Goal: Transaction & Acquisition: Book appointment/travel/reservation

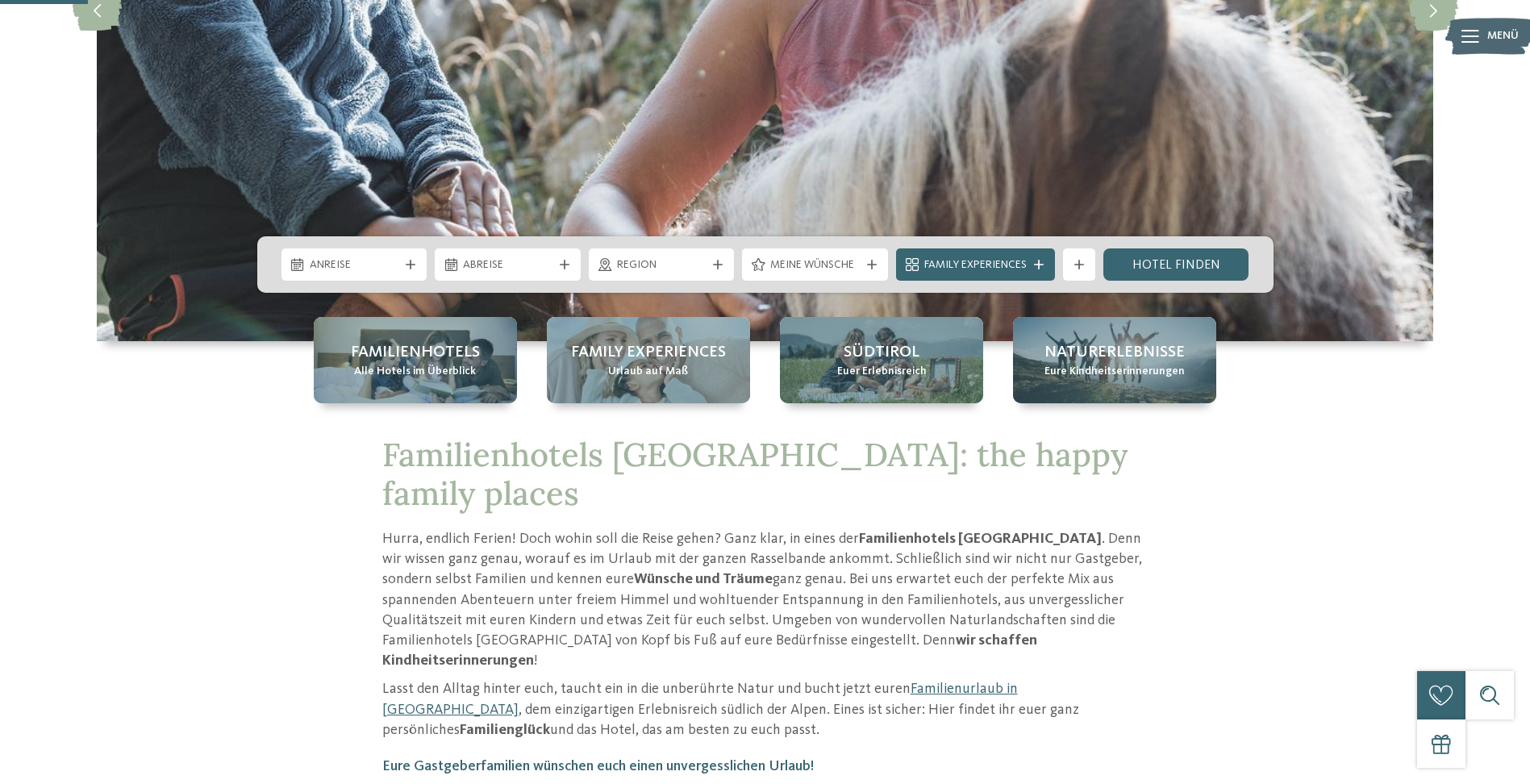
scroll to position [403, 0]
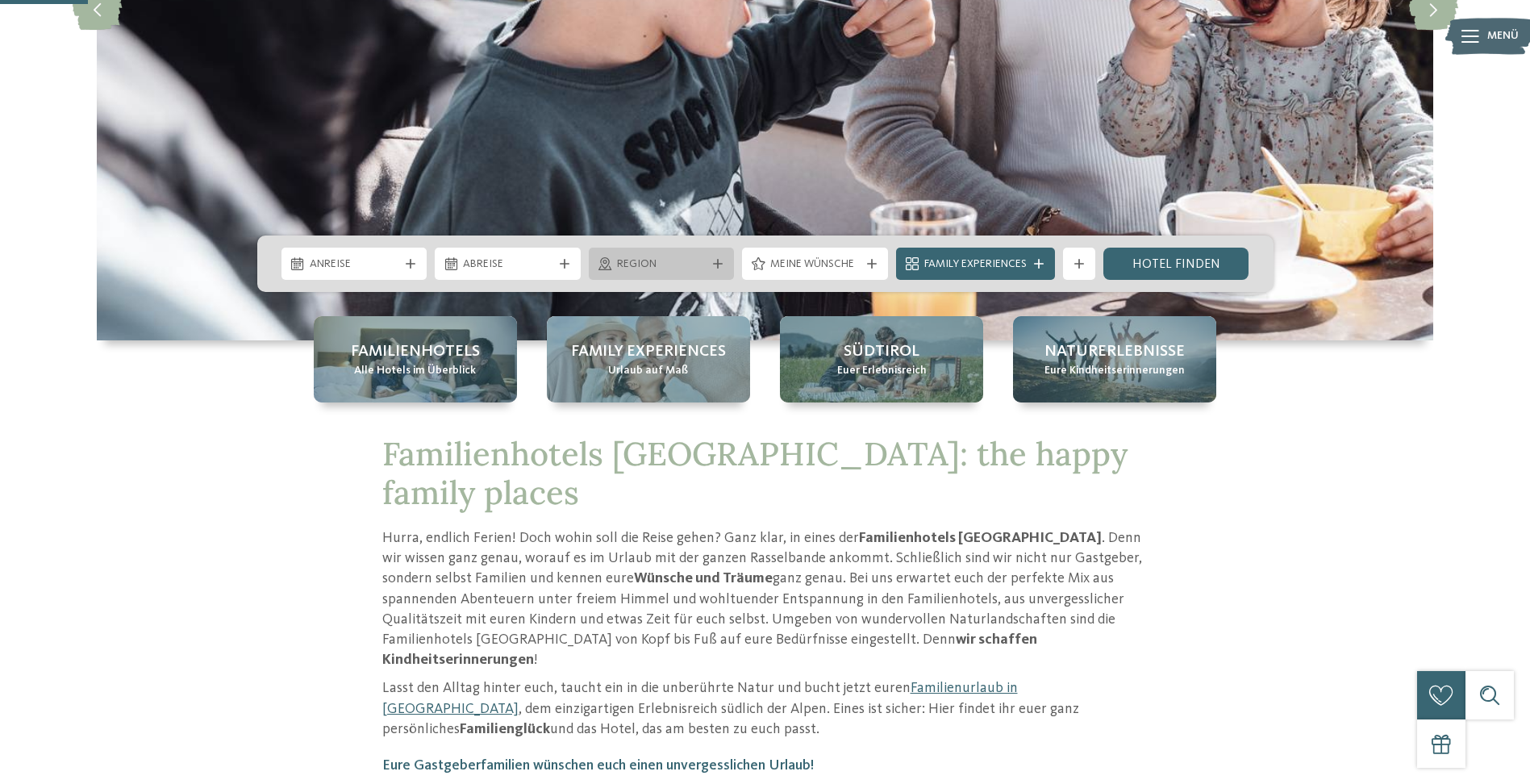
click at [632, 259] on span "Region" at bounding box center [662, 265] width 90 height 16
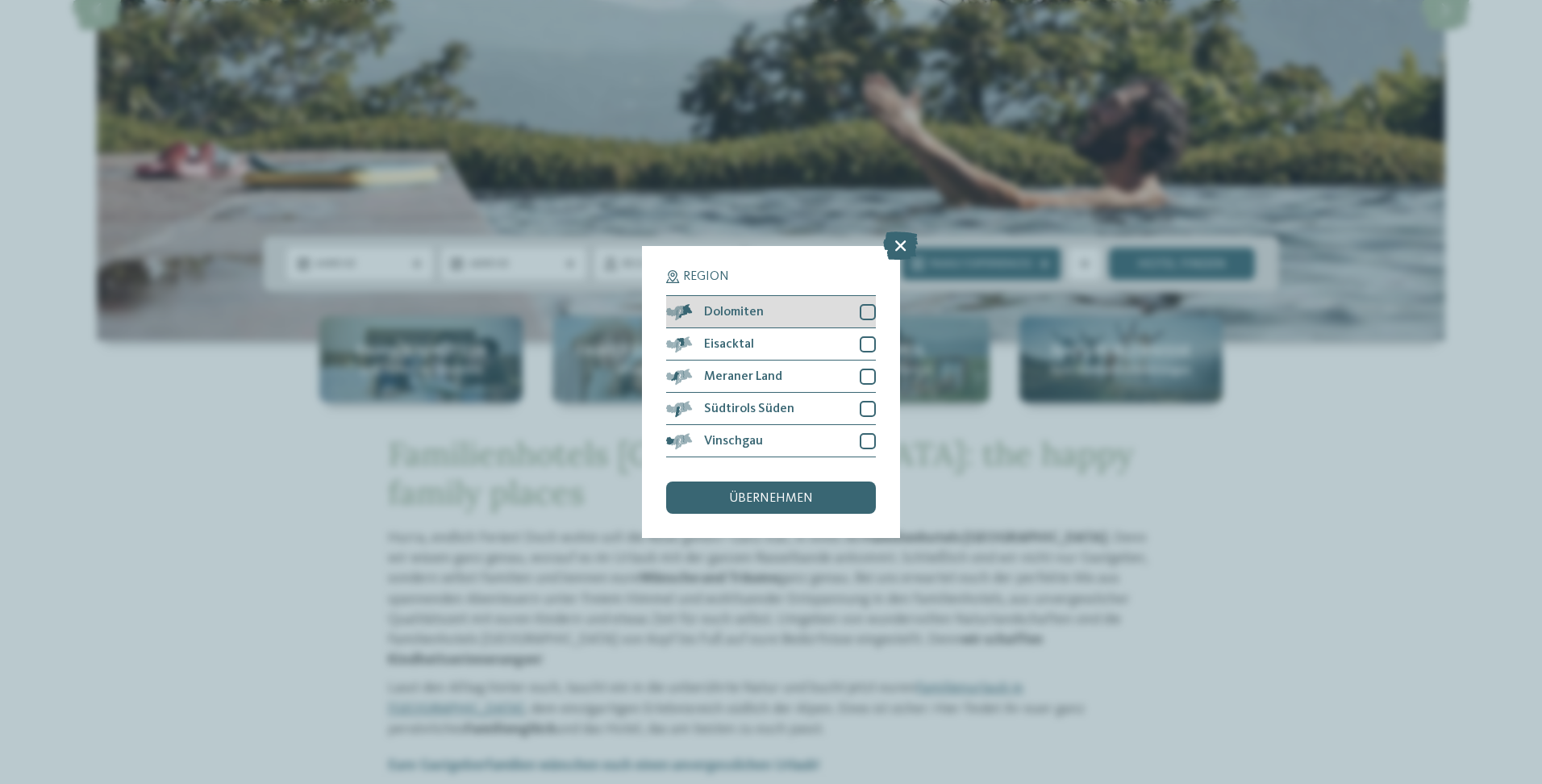
click at [866, 305] on div at bounding box center [868, 312] width 16 height 16
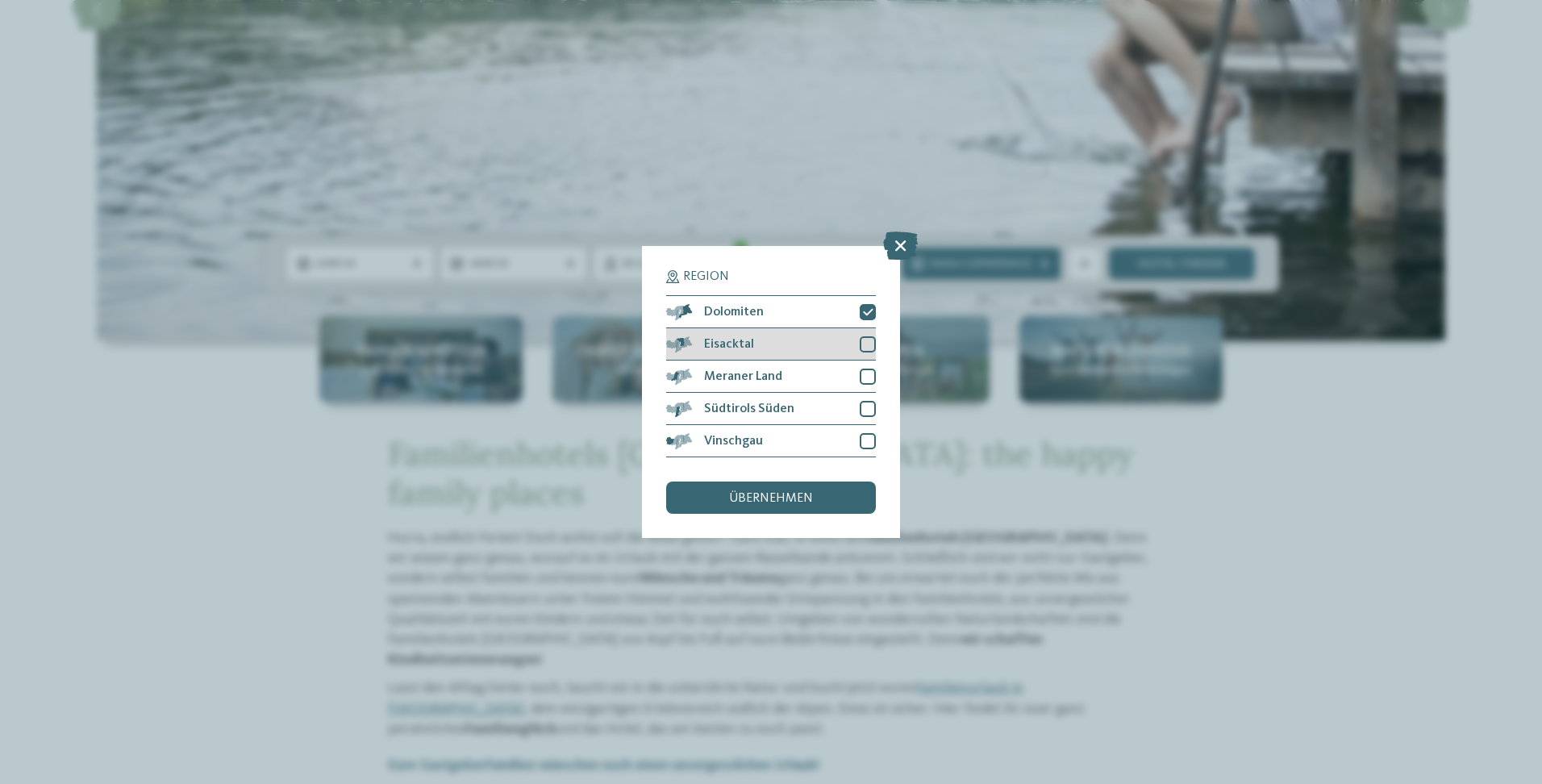
click at [867, 340] on div at bounding box center [868, 344] width 16 height 16
click at [792, 489] on div "übernehmen" at bounding box center [771, 498] width 209 height 33
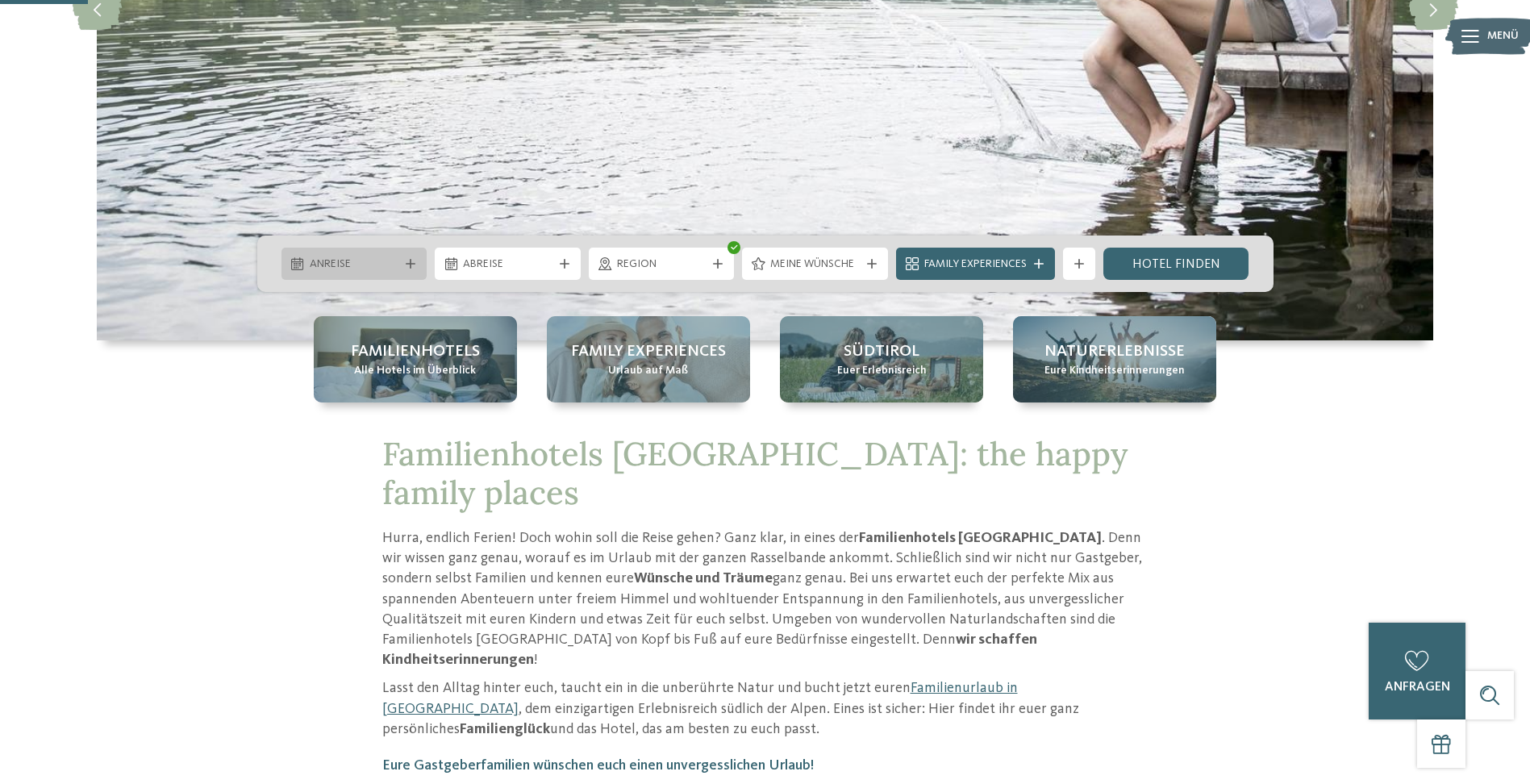
click at [404, 257] on div "Anreise" at bounding box center [353, 264] width 146 height 33
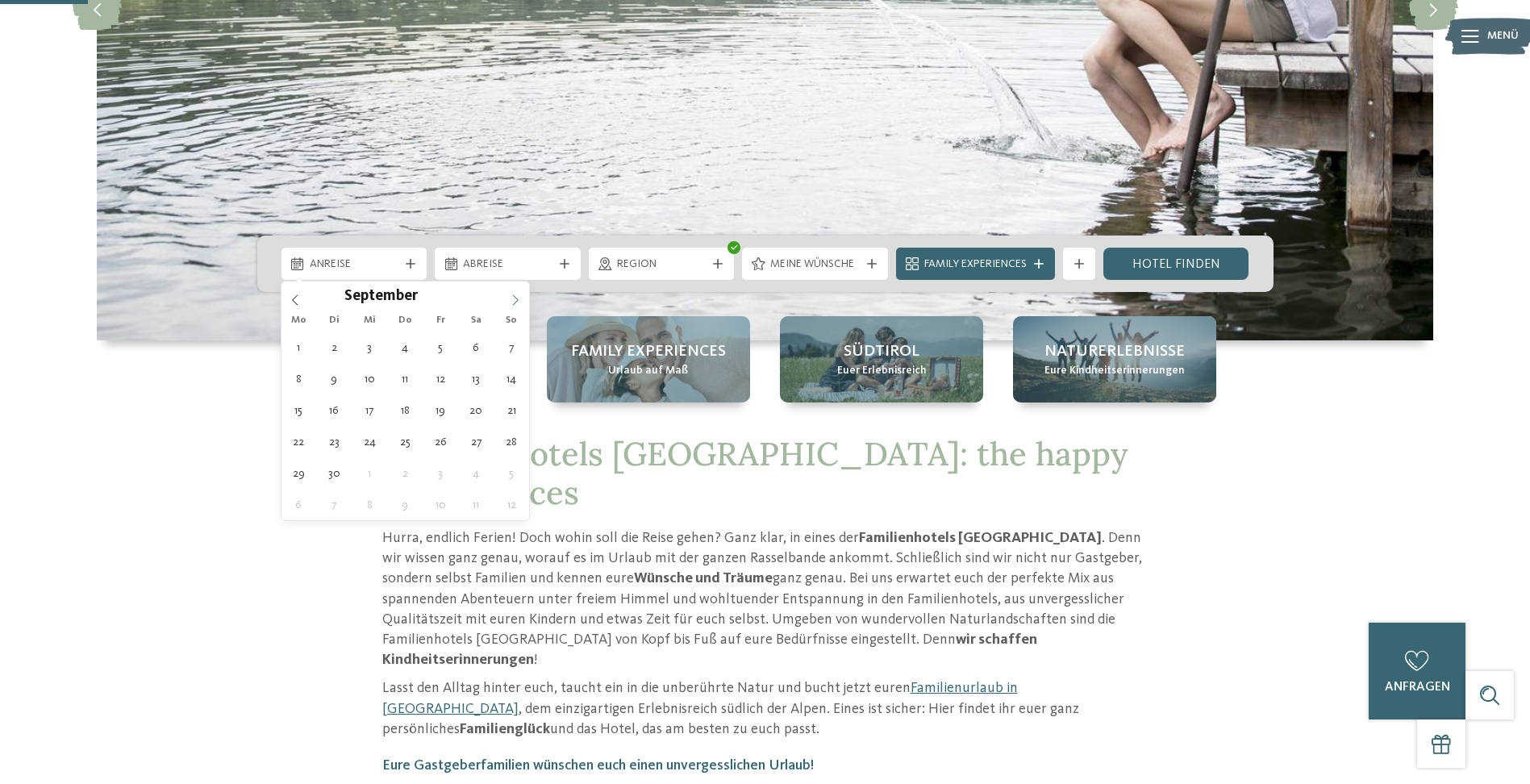
click at [510, 295] on icon at bounding box center [515, 300] width 11 height 11
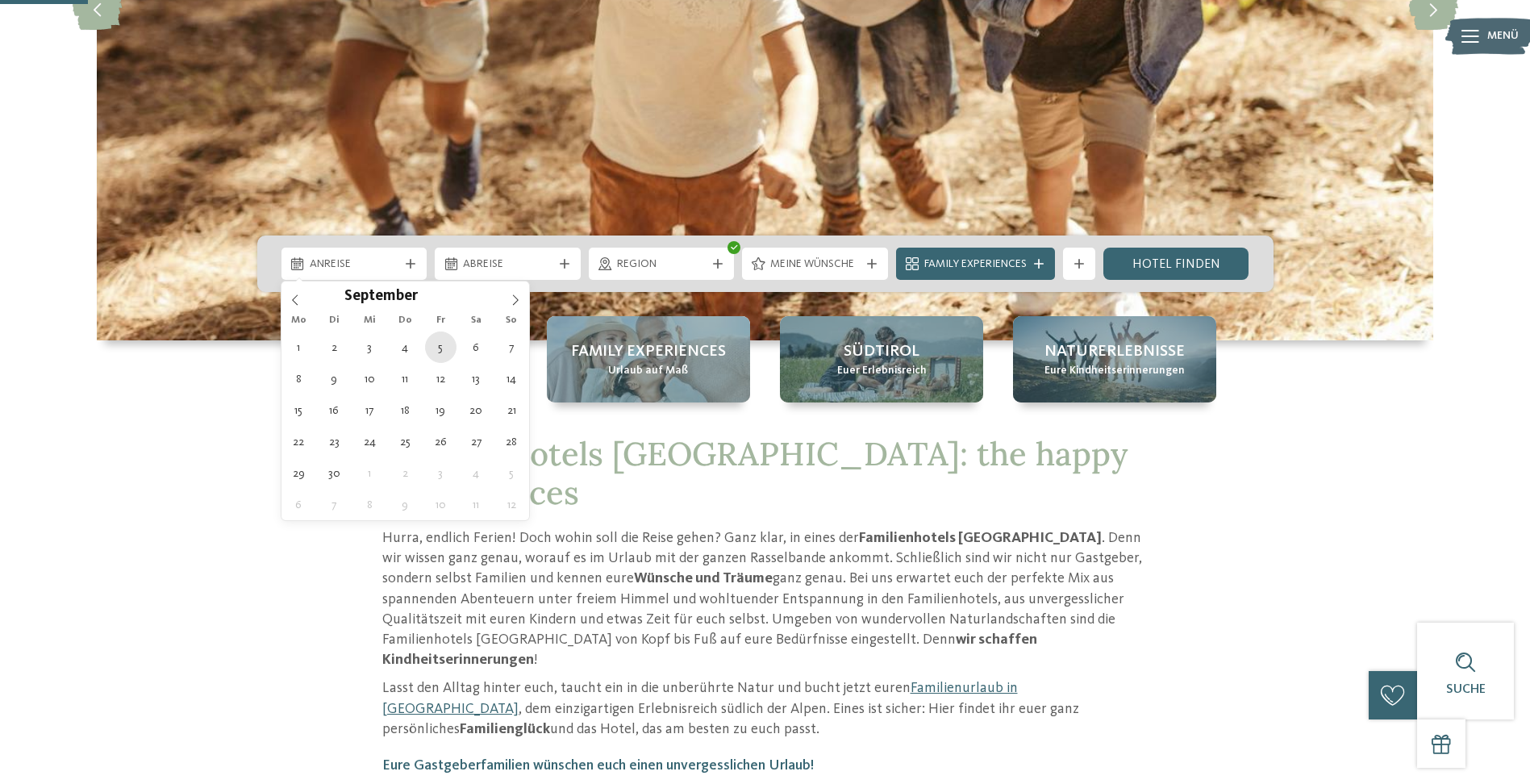
type div "05.09.2025"
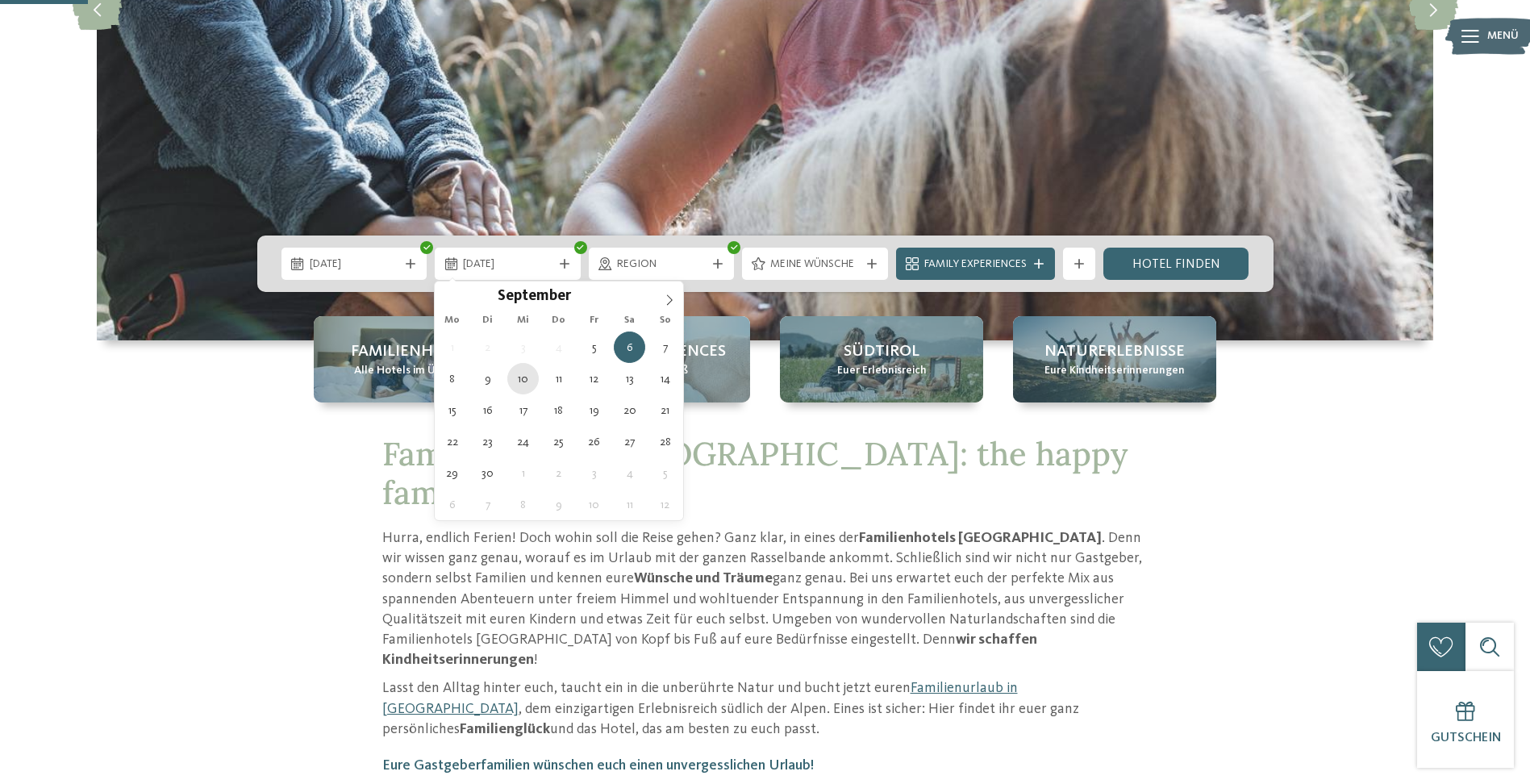
type div "10.09.2025"
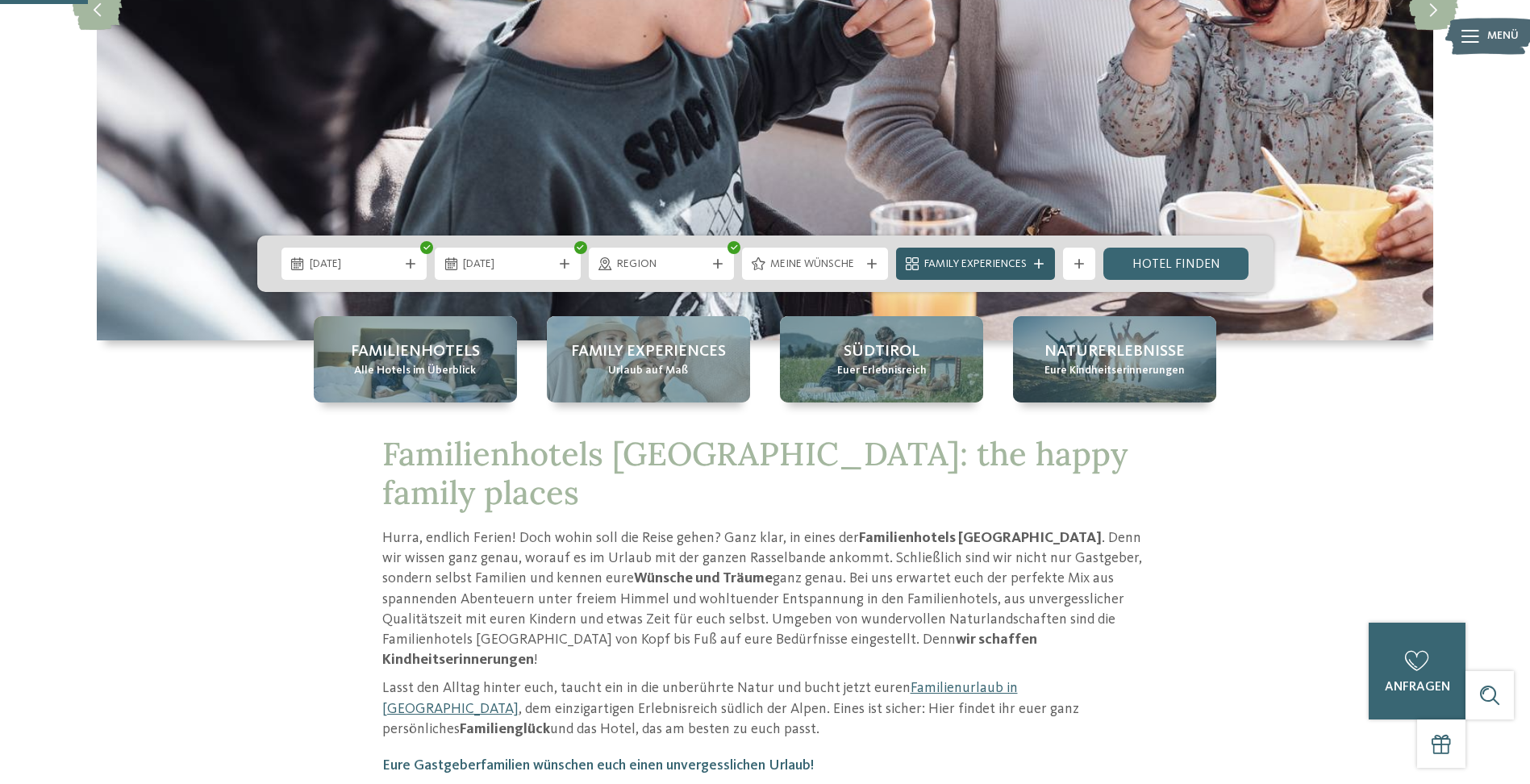
click at [1037, 265] on icon at bounding box center [1038, 264] width 10 height 10
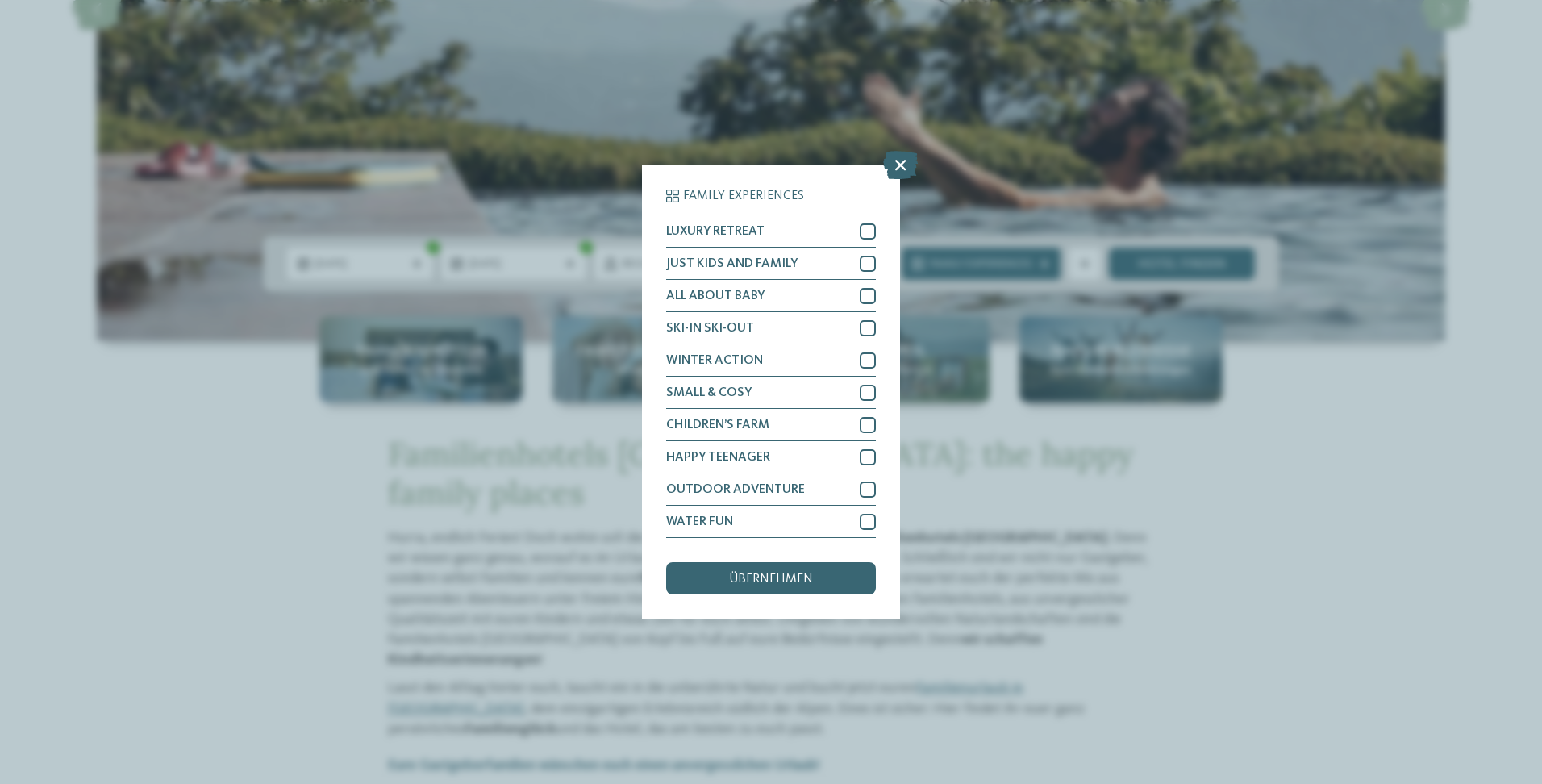
click at [901, 160] on icon at bounding box center [900, 164] width 34 height 28
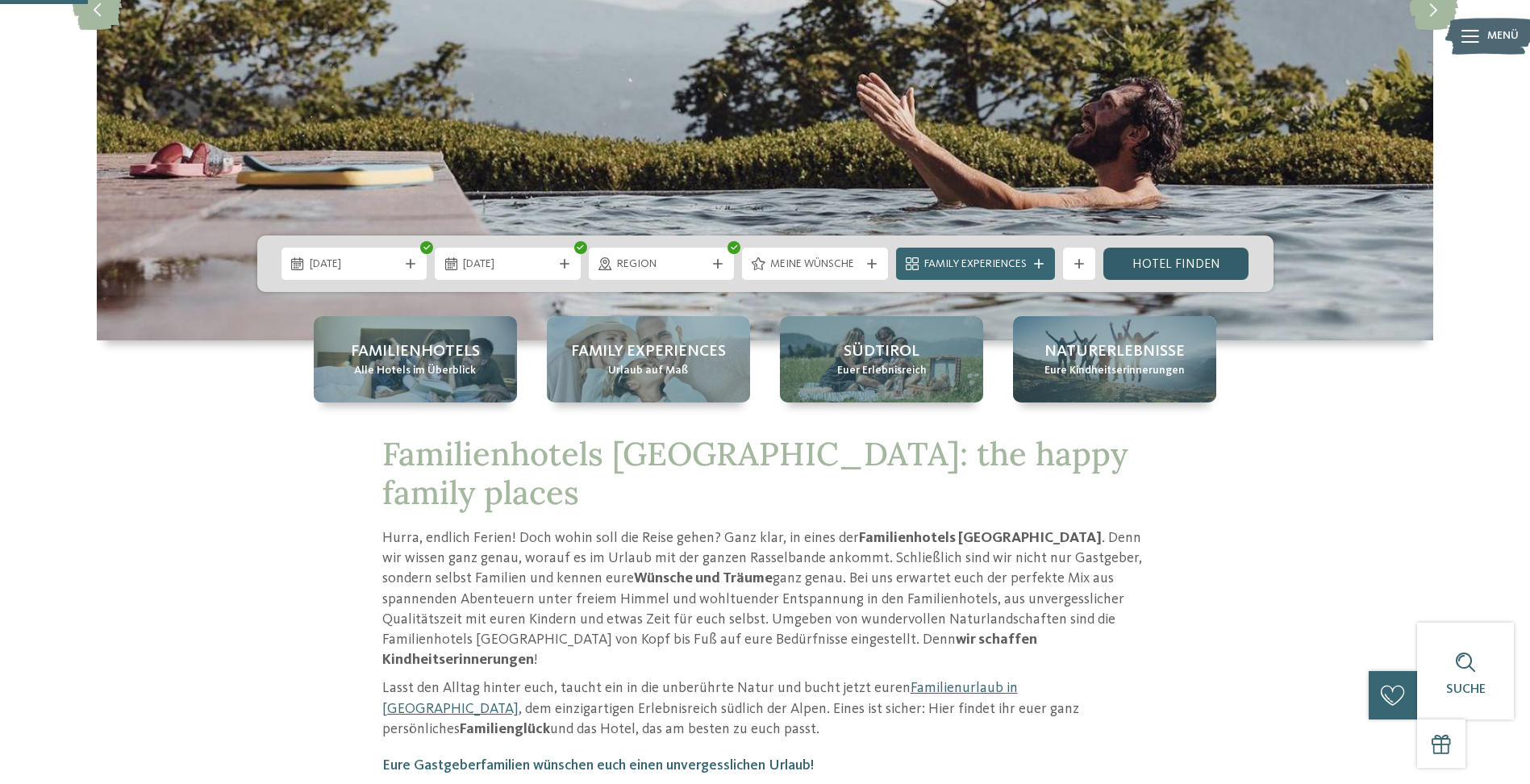
click at [1150, 257] on link "Hotel finden" at bounding box center [1176, 264] width 146 height 33
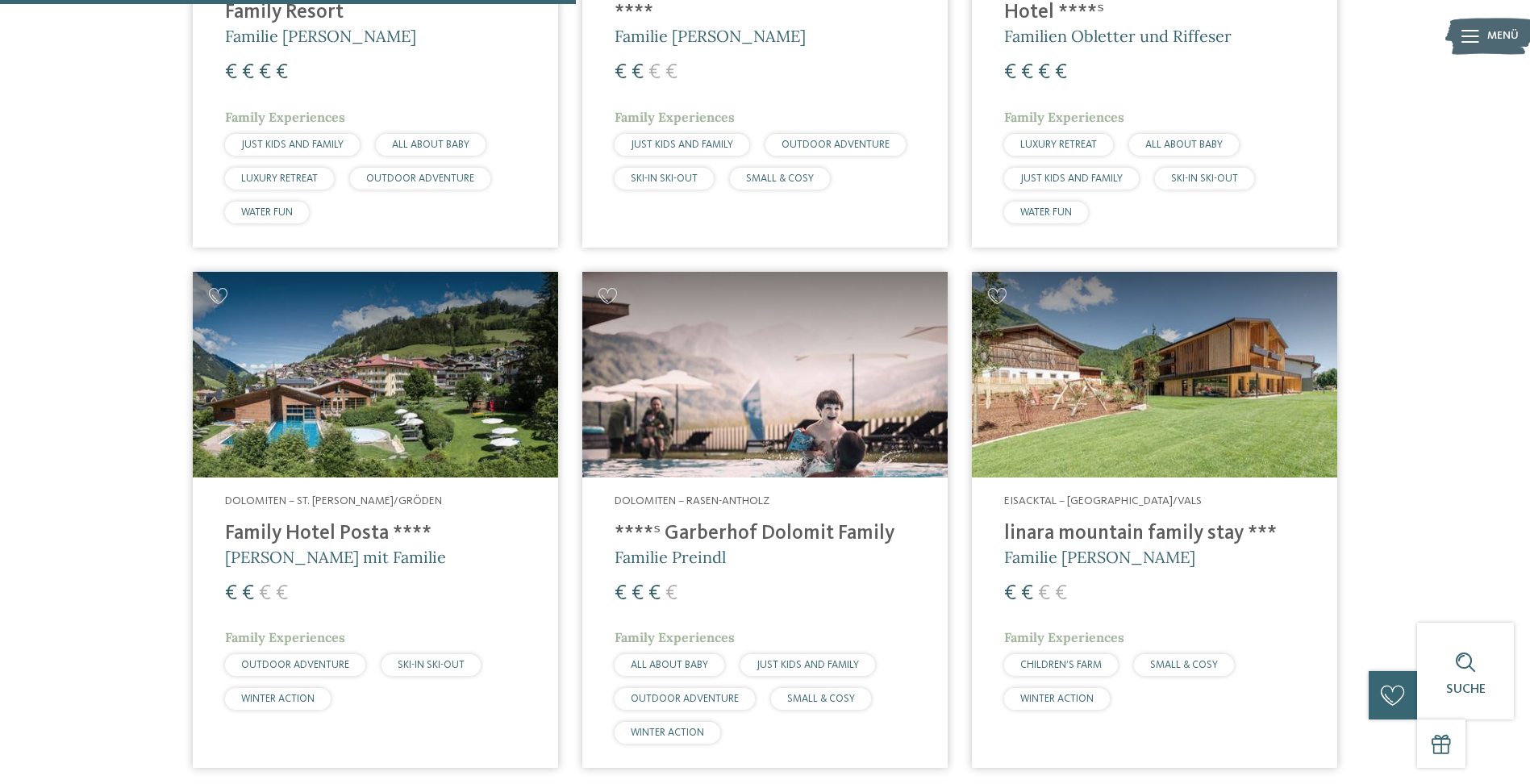
scroll to position [1496, 0]
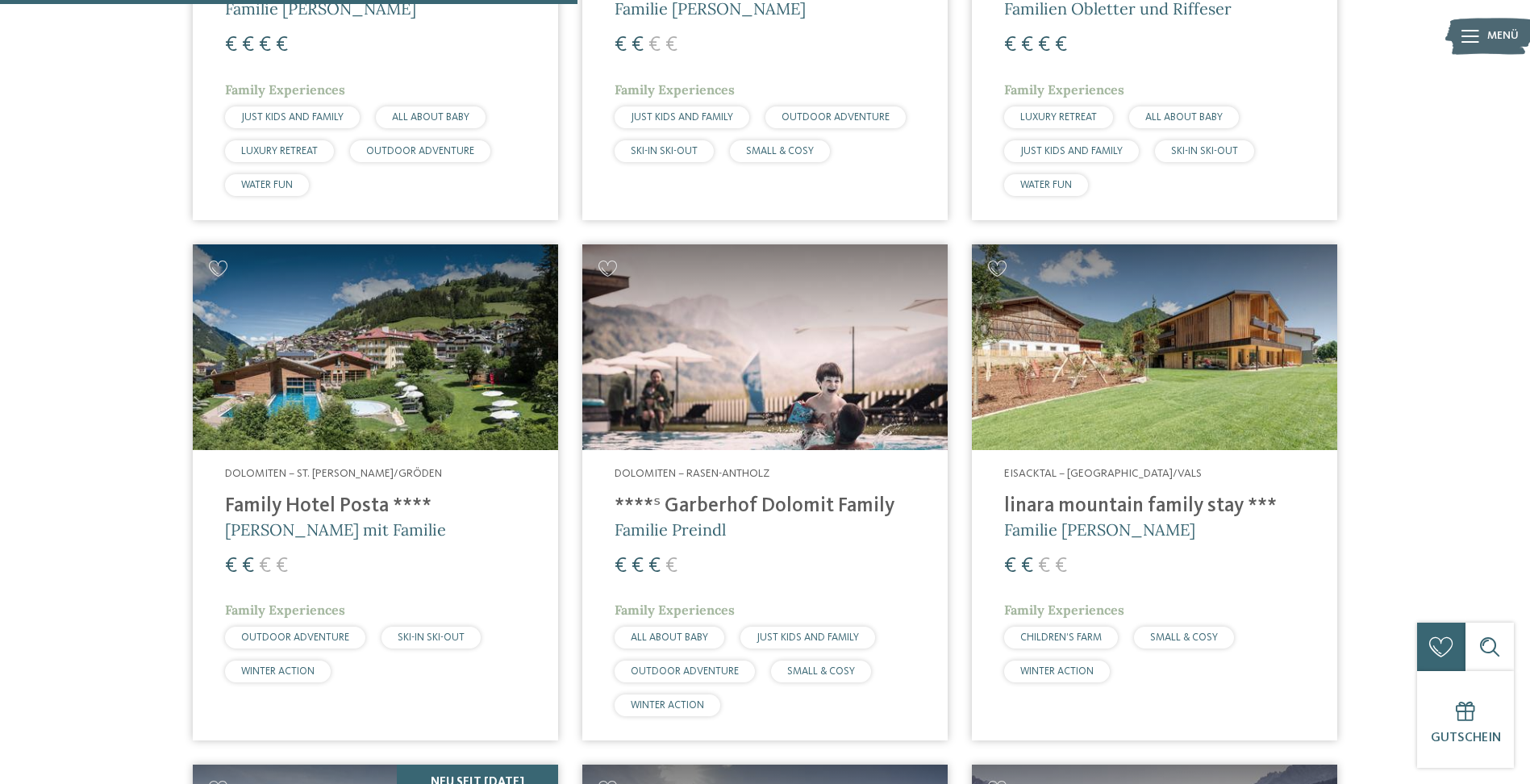
click at [355, 529] on span "[PERSON_NAME] mit Familie" at bounding box center [335, 529] width 221 height 20
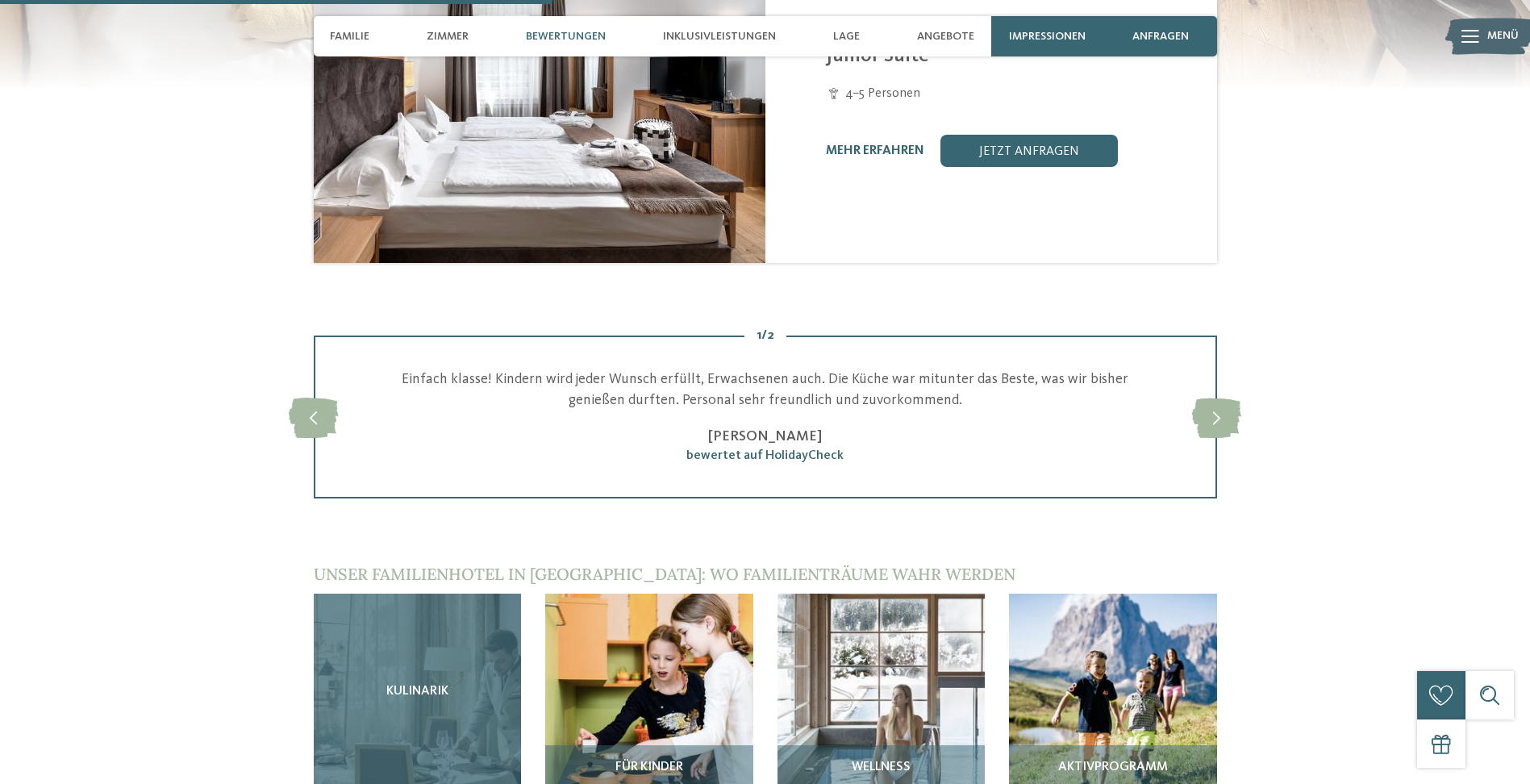
scroll to position [2177, 0]
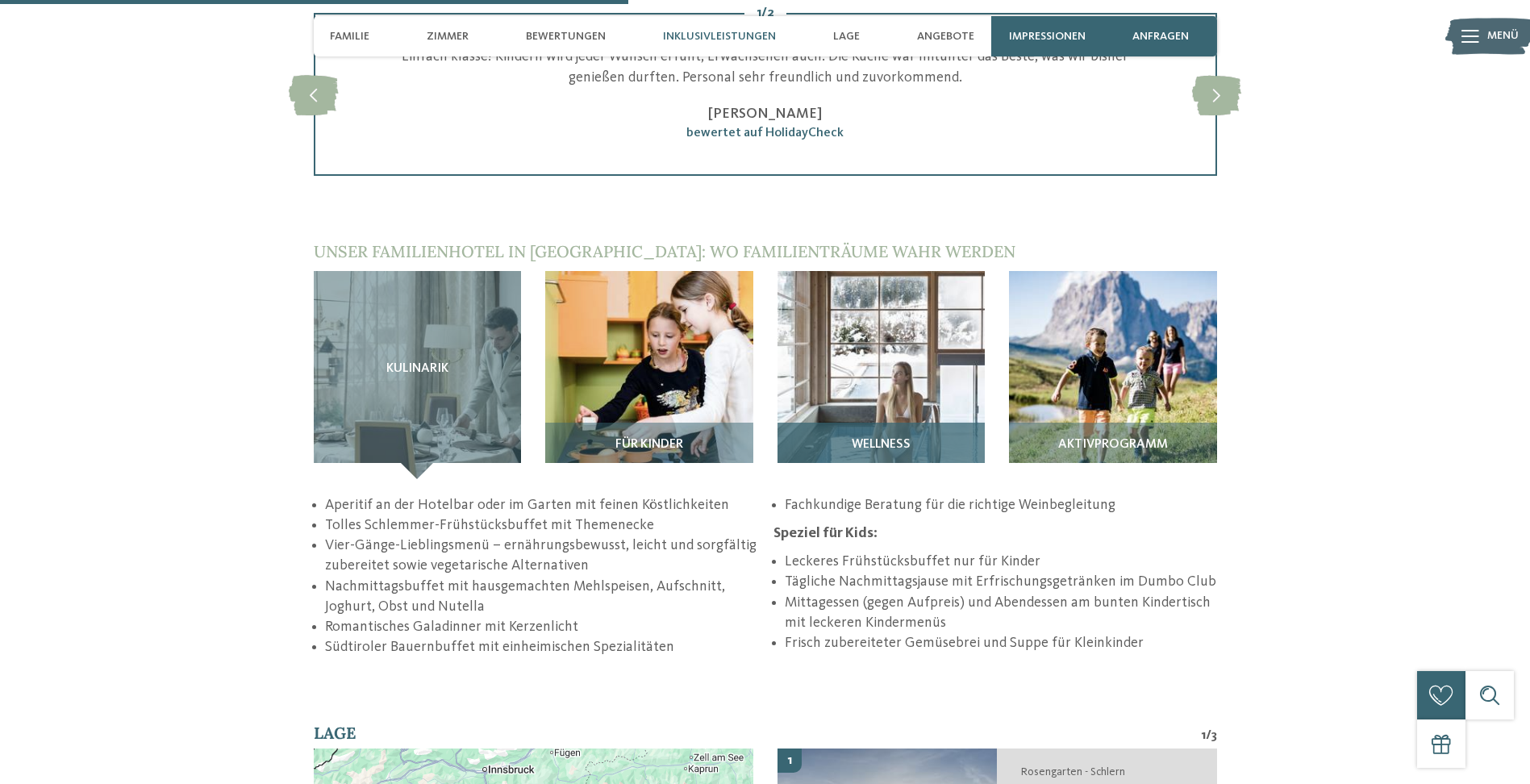
click at [889, 438] on span "Wellness" at bounding box center [880, 445] width 59 height 15
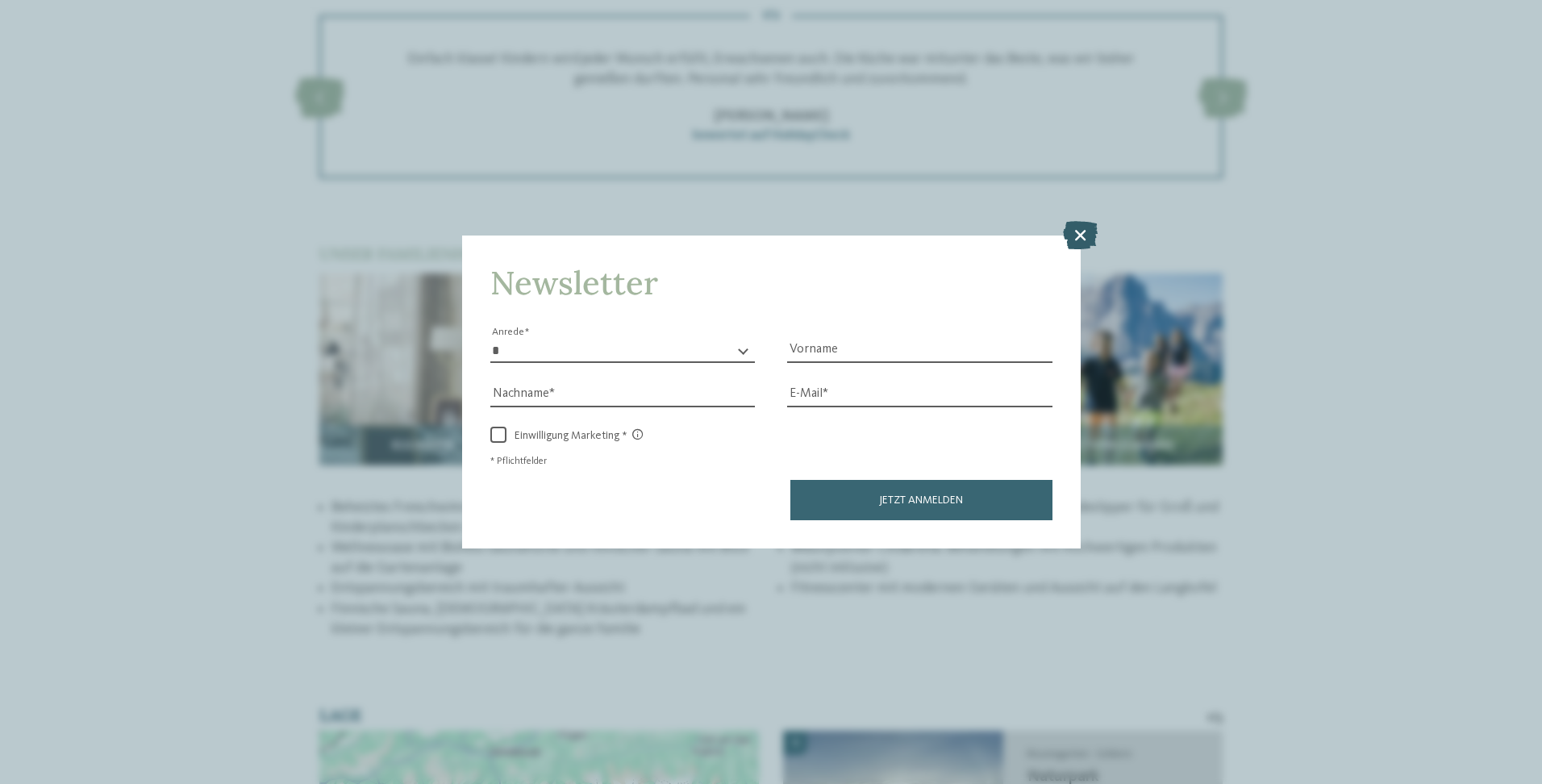
click at [1086, 229] on icon at bounding box center [1080, 234] width 34 height 28
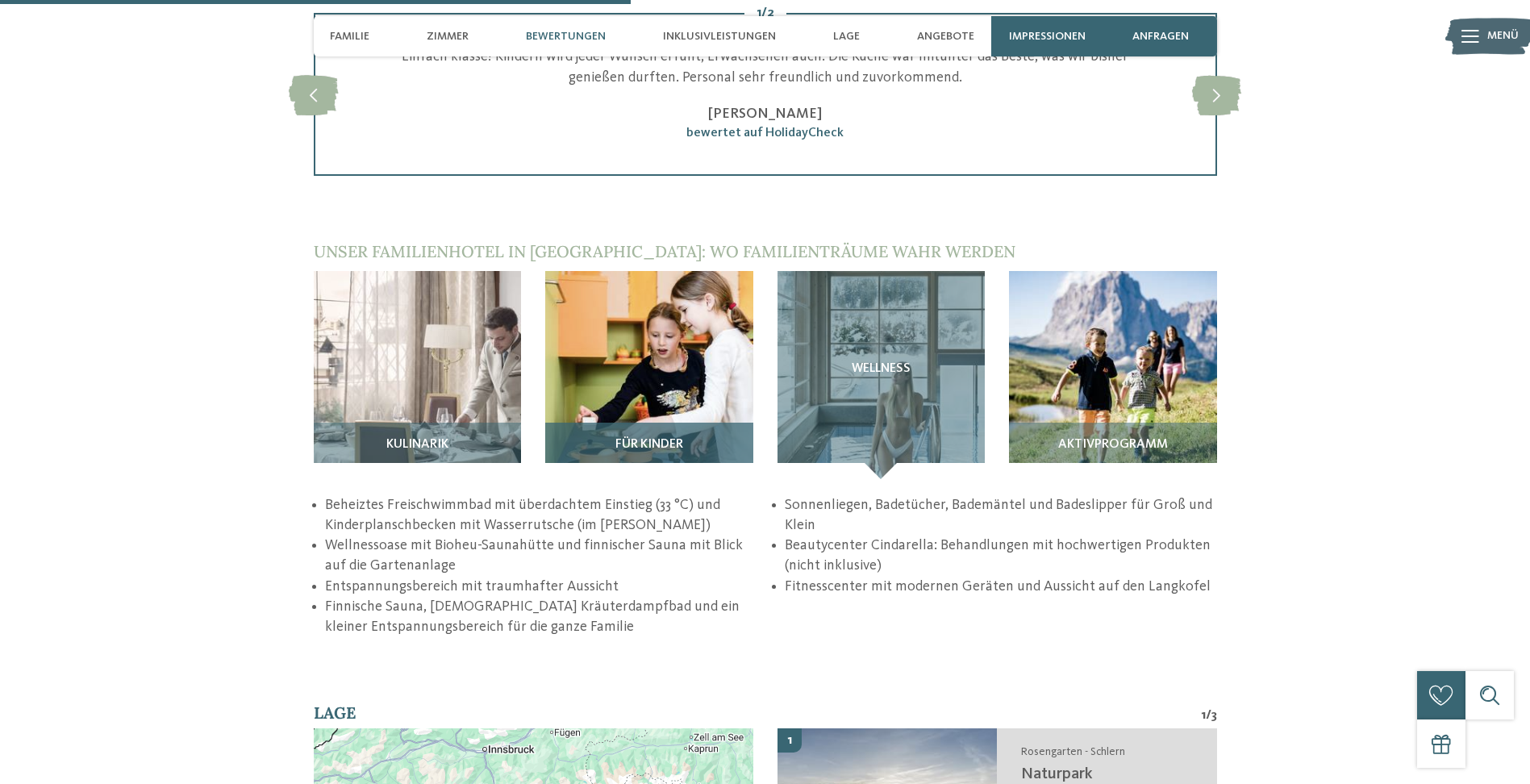
click at [660, 318] on img at bounding box center [649, 375] width 208 height 208
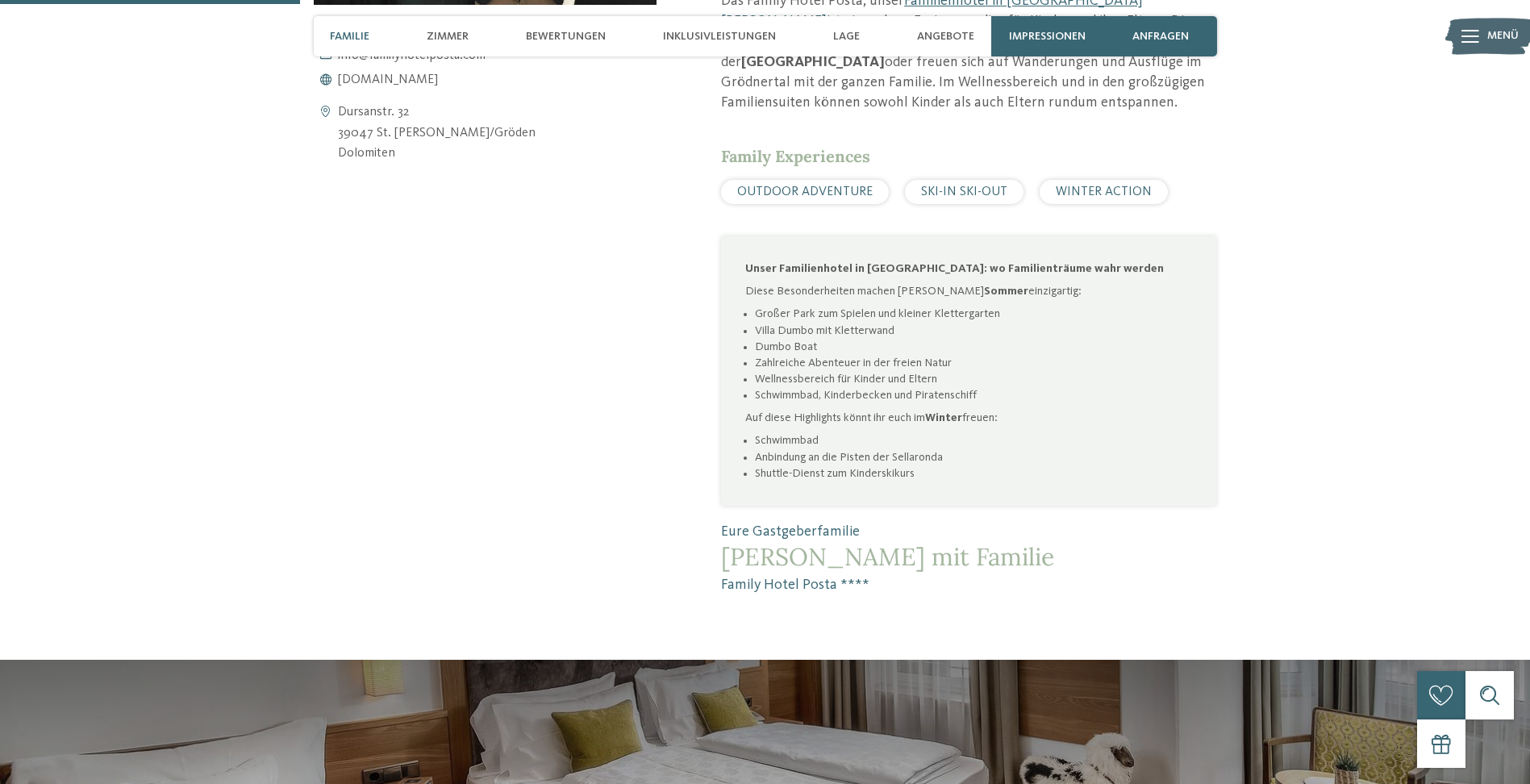
scroll to position [645, 0]
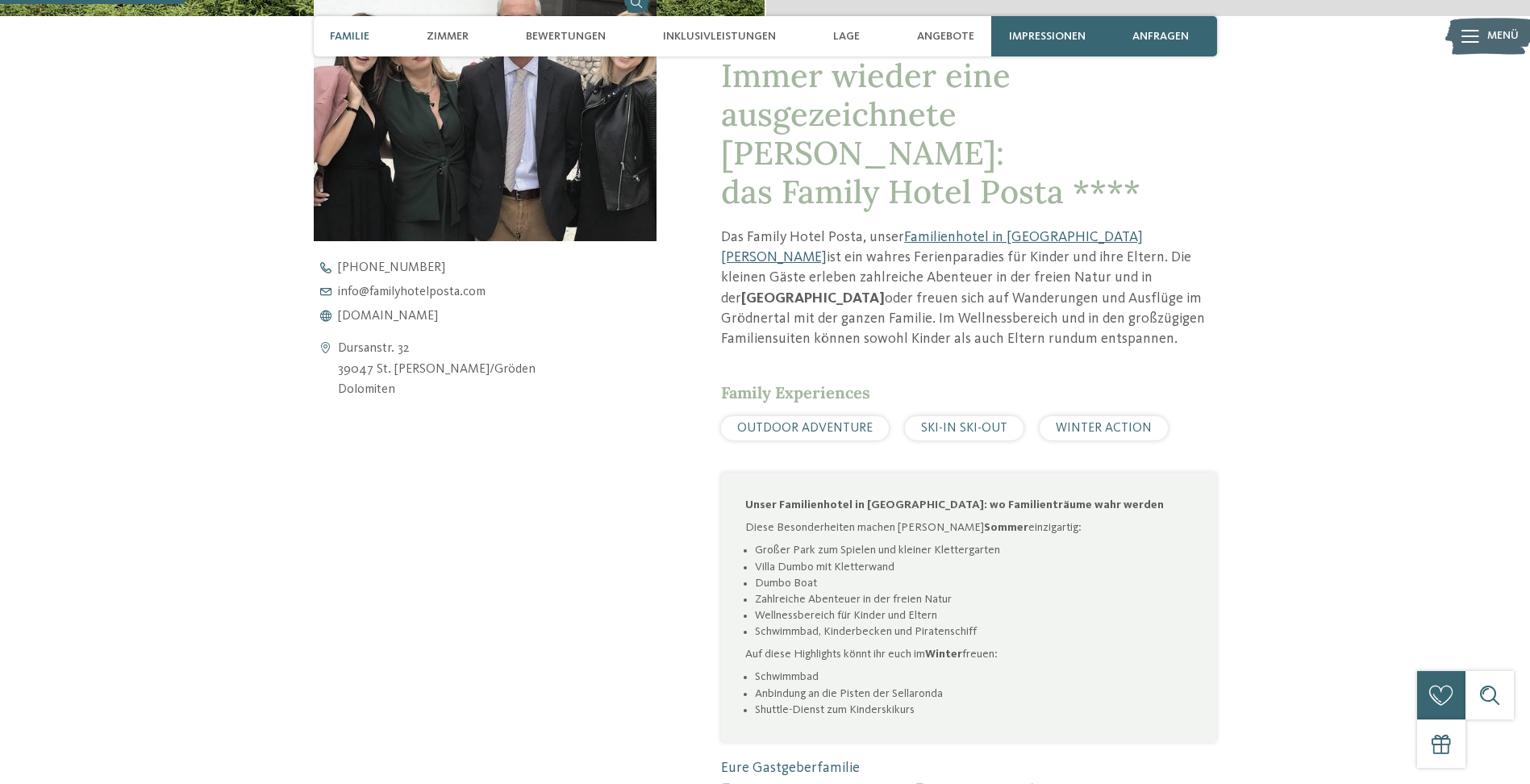
click at [344, 32] on span "Familie" at bounding box center [350, 36] width 40 height 14
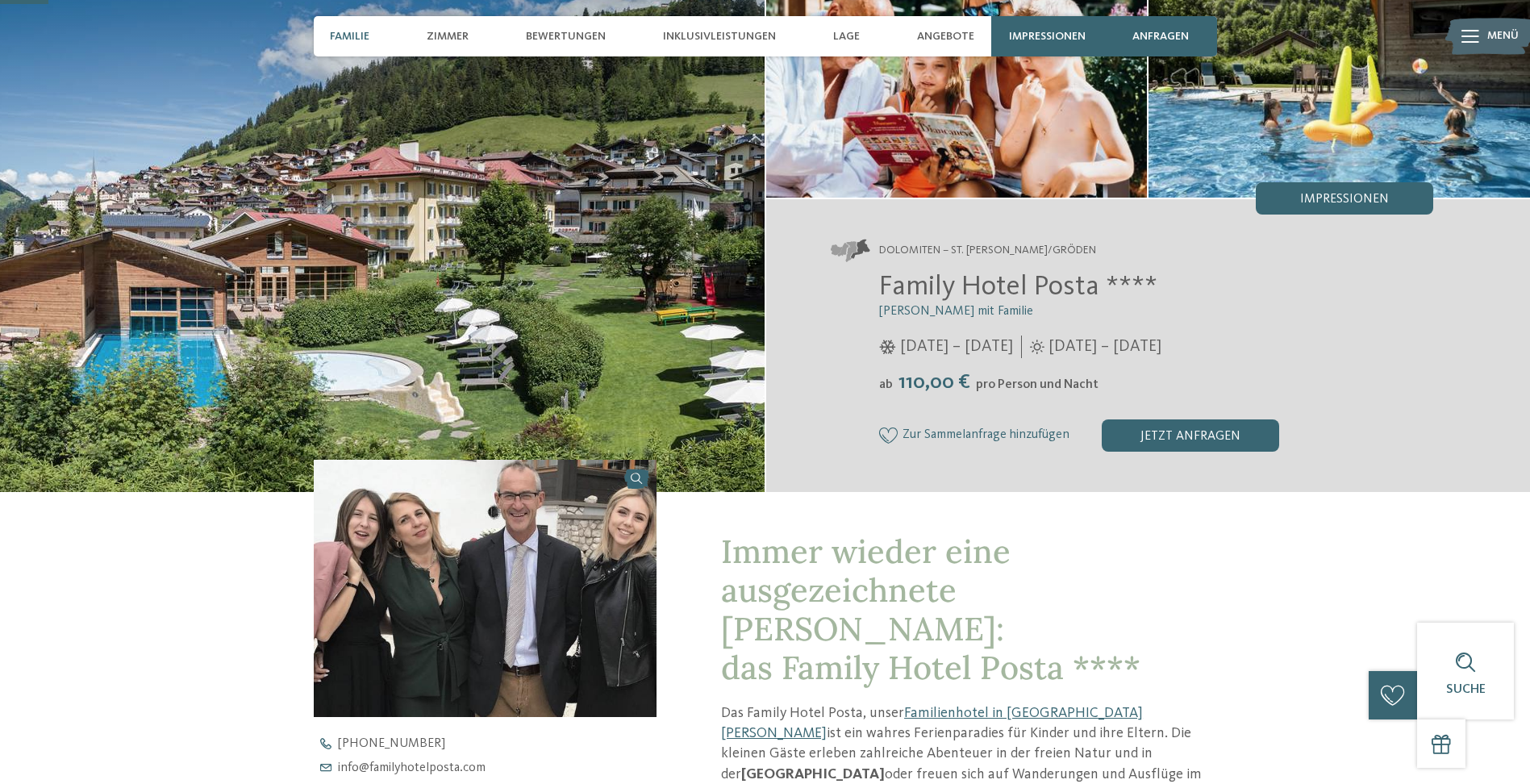
click at [347, 32] on span "Familie" at bounding box center [350, 36] width 40 height 14
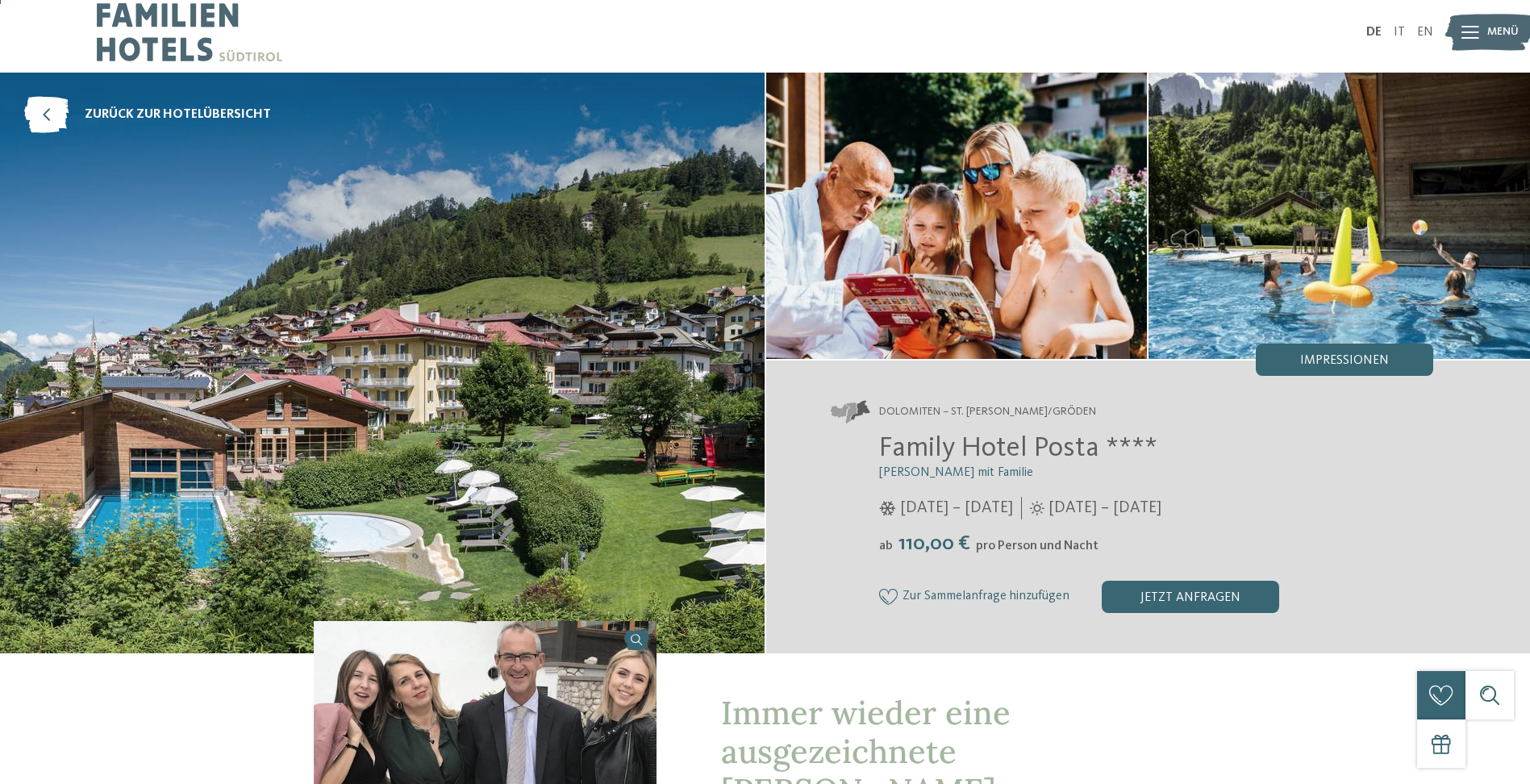
scroll to position [0, 0]
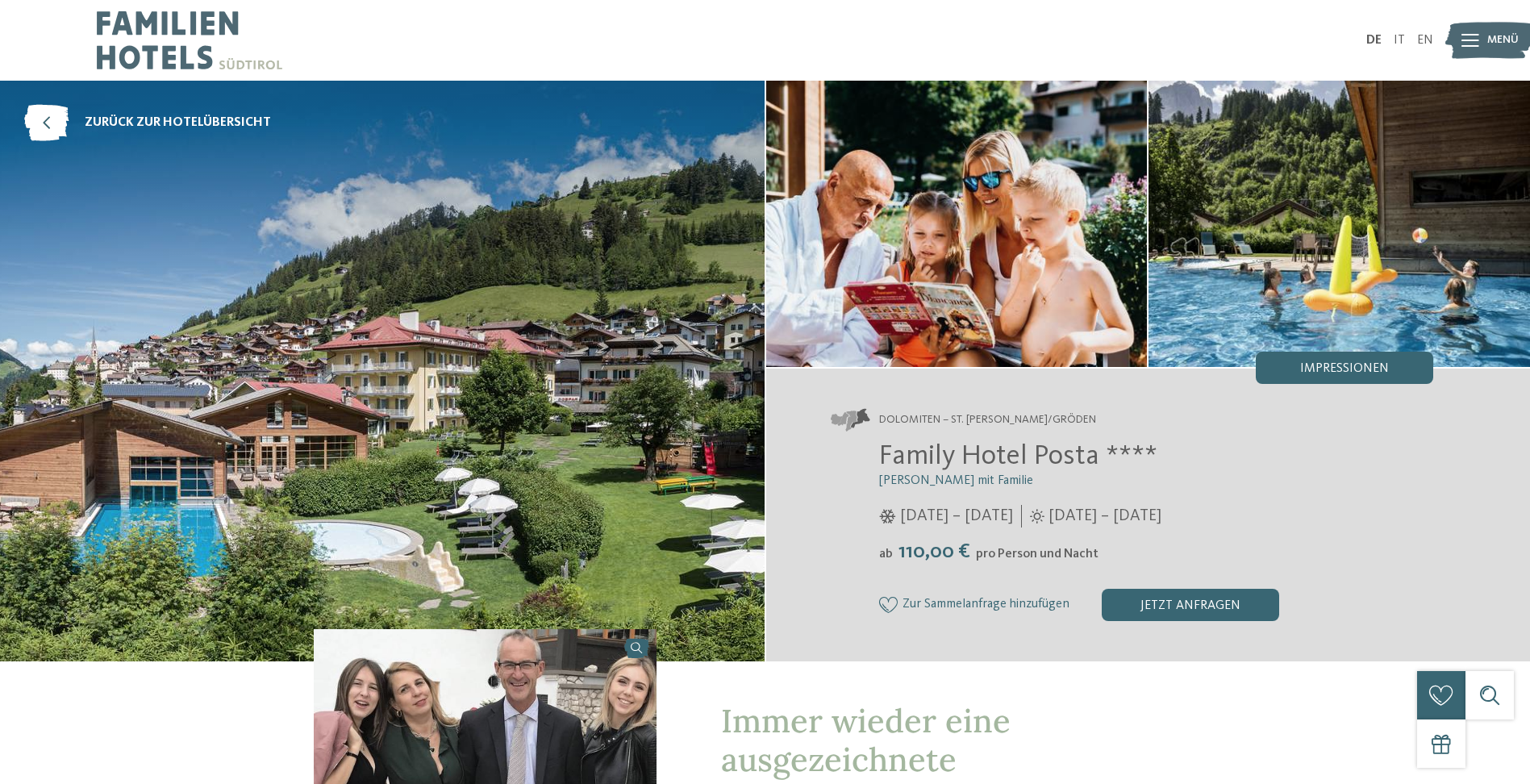
click at [1477, 36] on icon at bounding box center [1470, 40] width 18 height 13
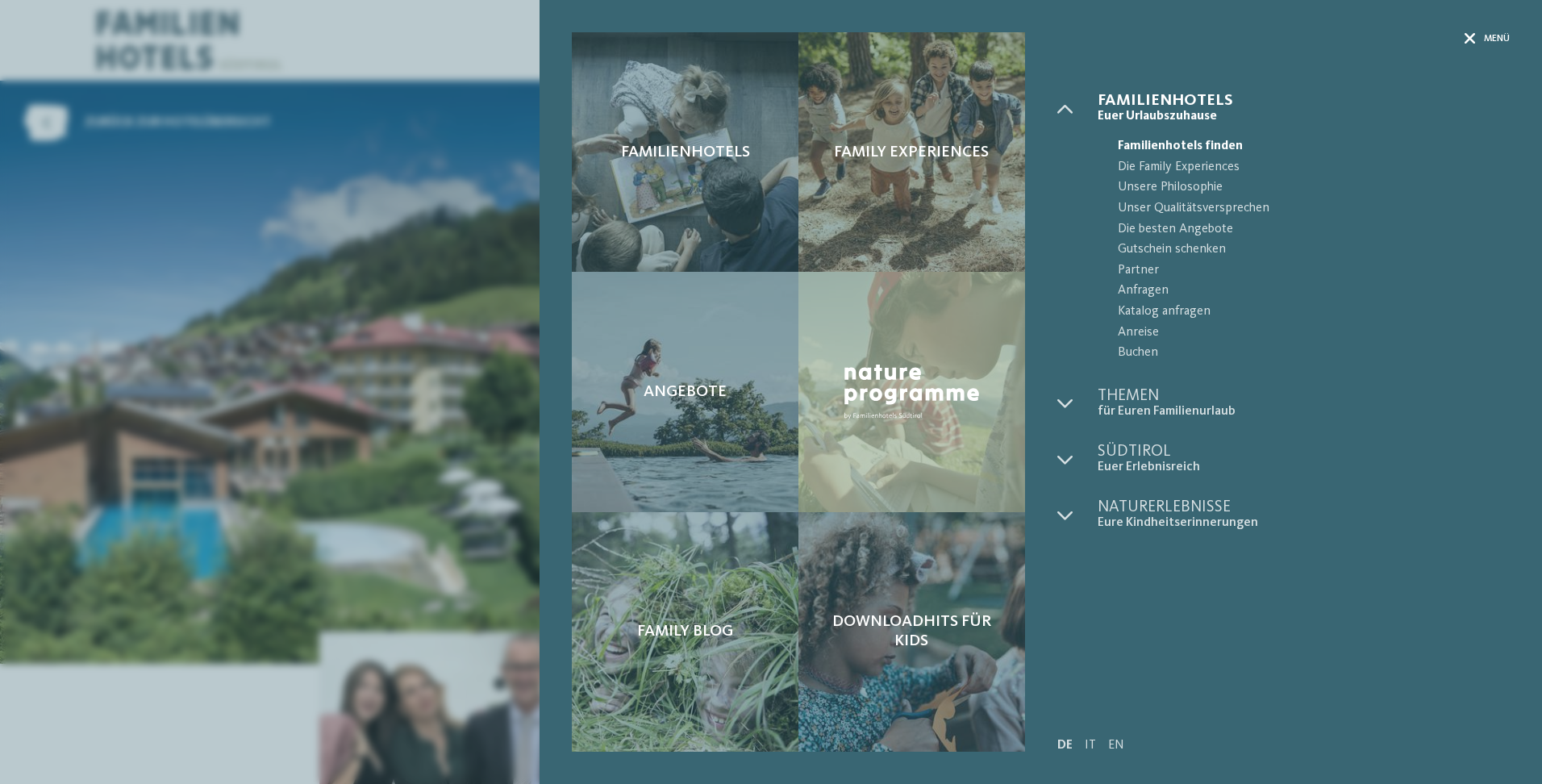
click at [1470, 38] on icon at bounding box center [1469, 38] width 11 height 11
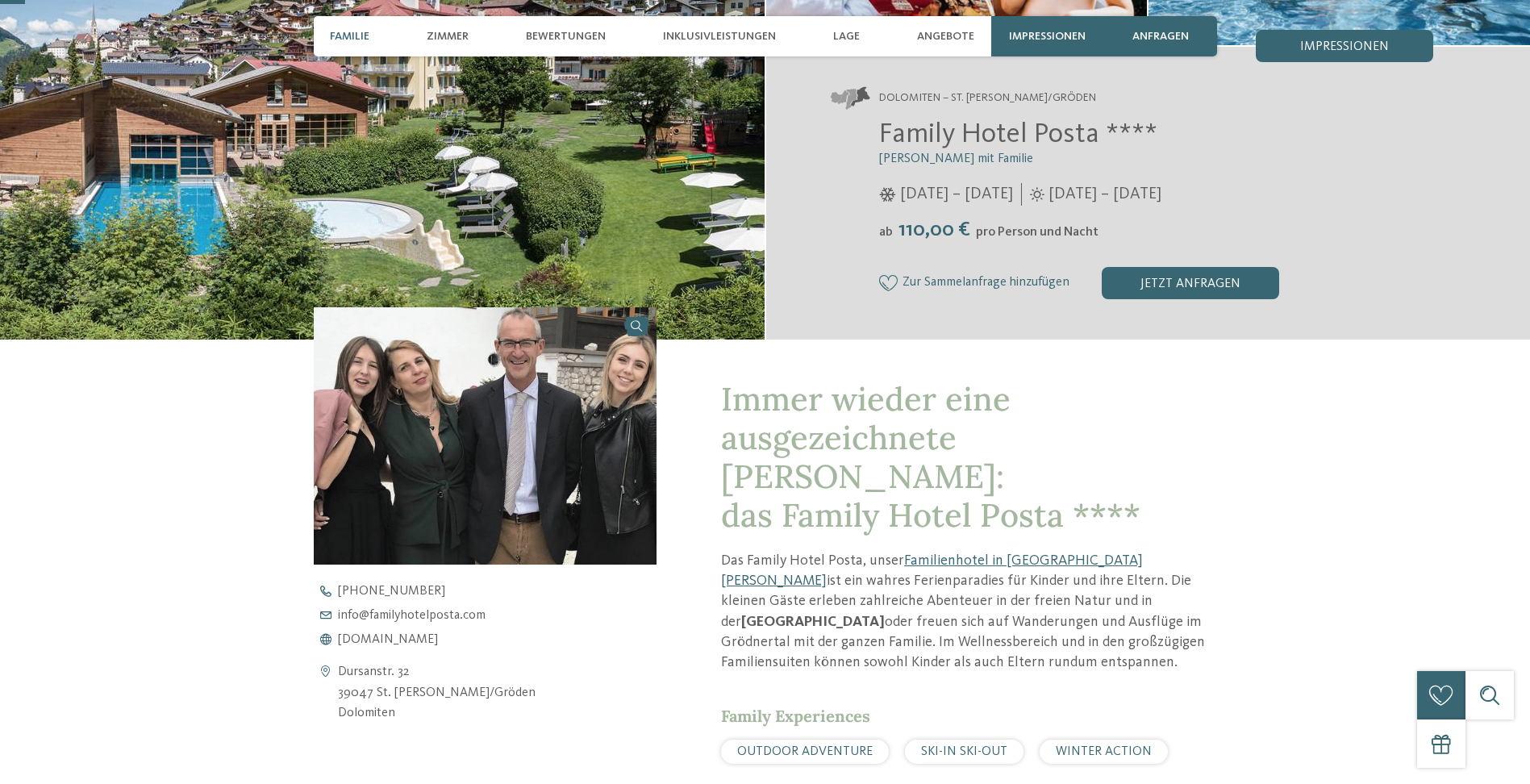
scroll to position [323, 0]
click at [438, 634] on span "www.familyhotelposta.com" at bounding box center [388, 638] width 100 height 13
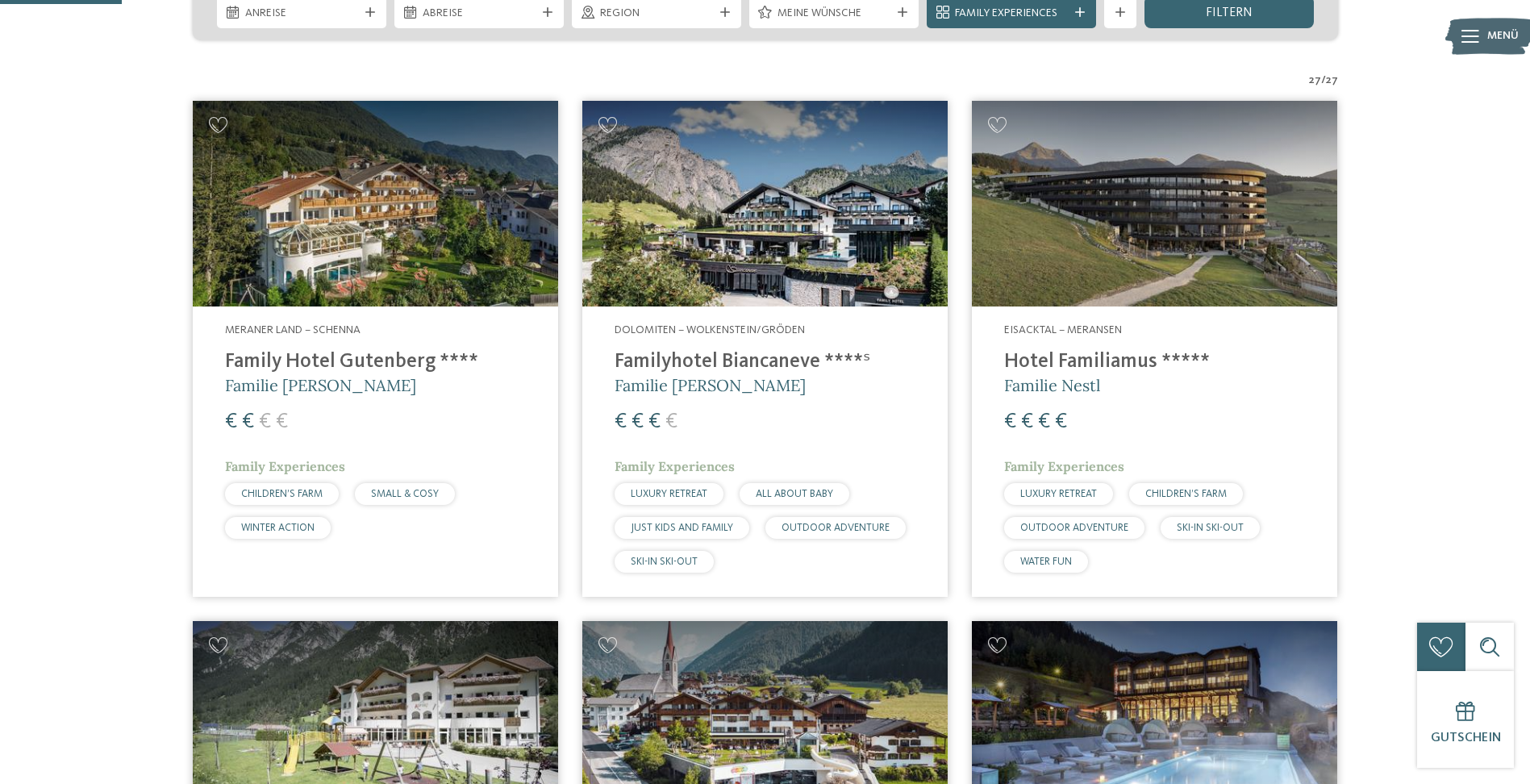
click at [773, 358] on h4 "Familyhotel Biancaneve ****ˢ" at bounding box center [765, 362] width 301 height 24
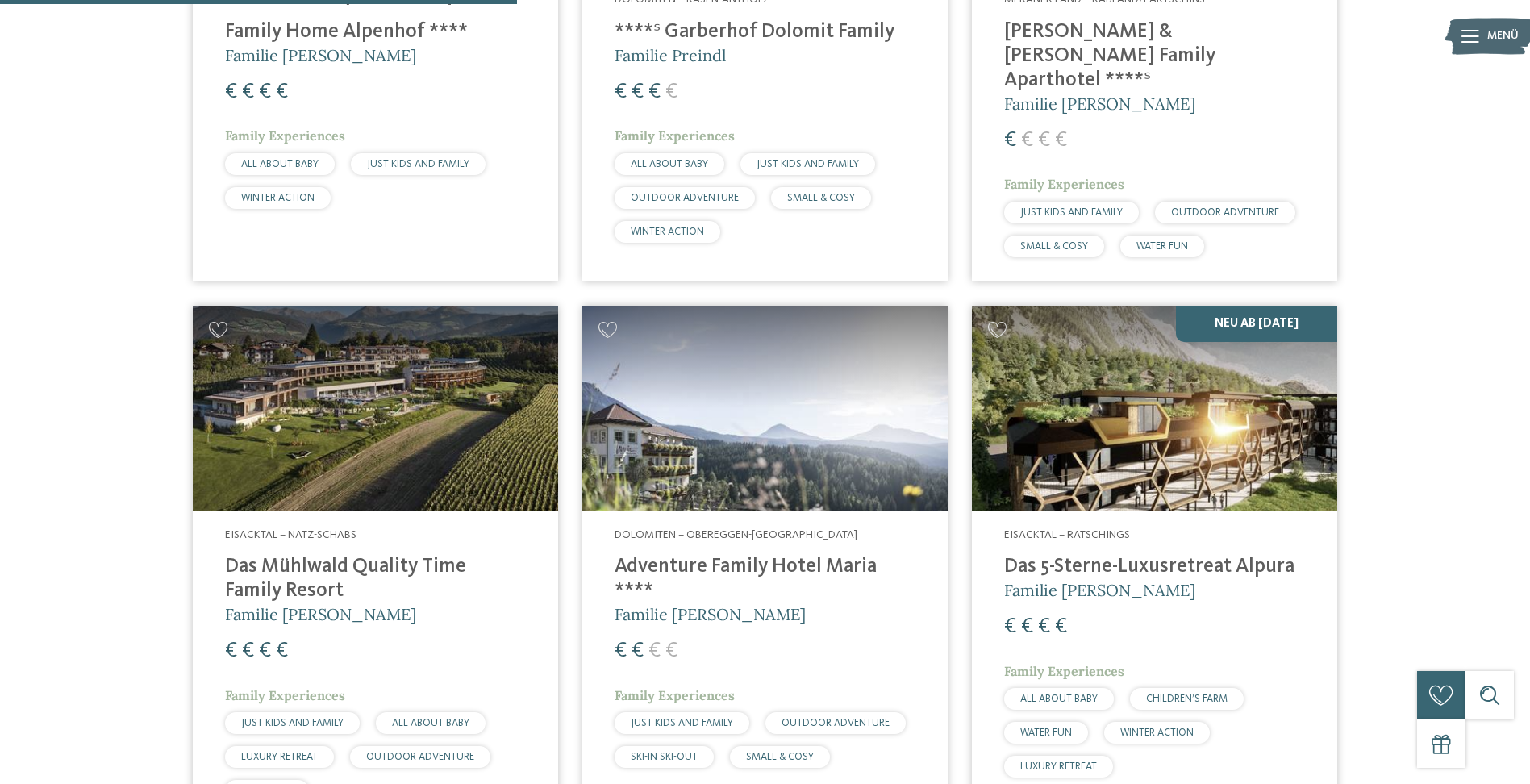
scroll to position [1882, 0]
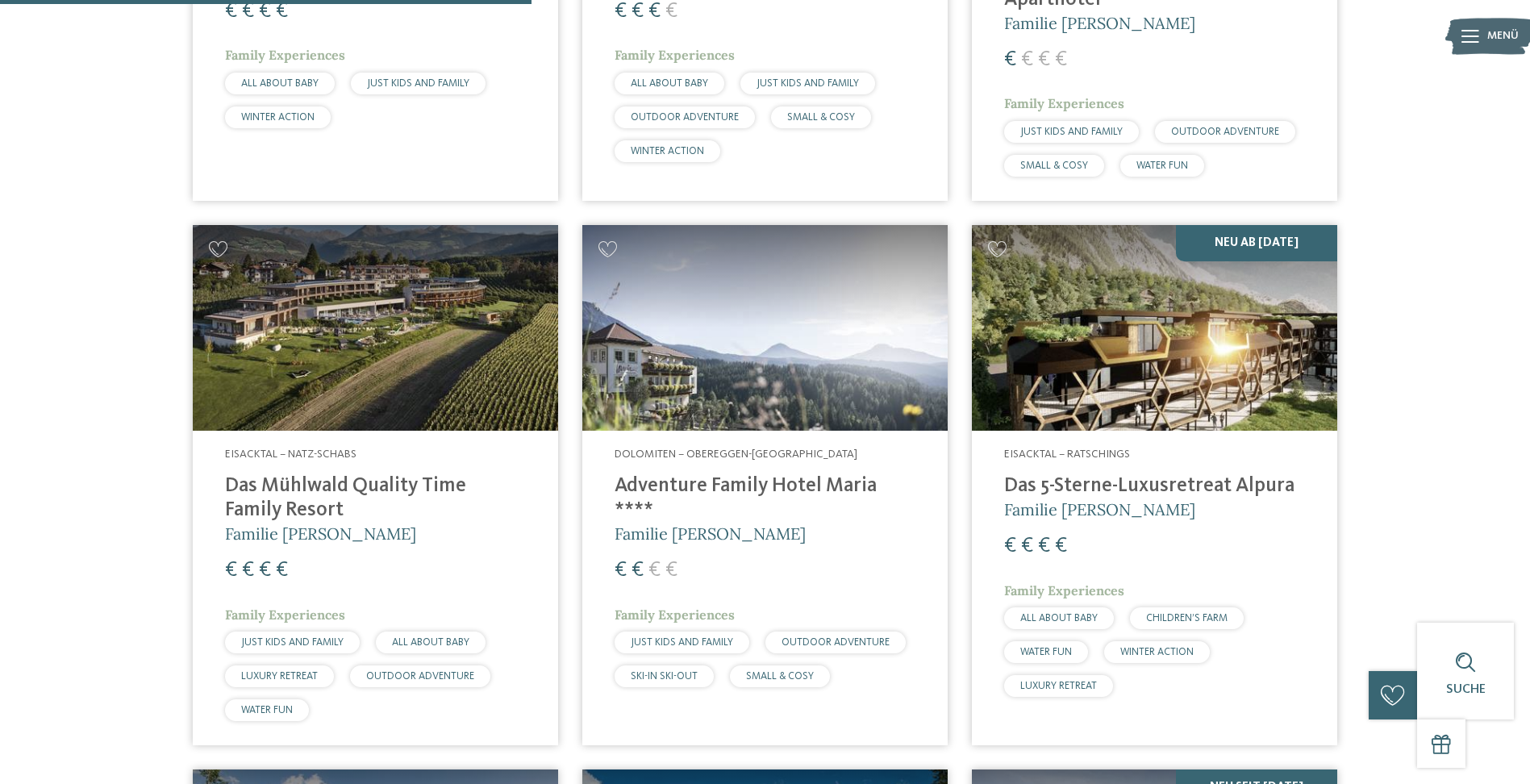
click at [256, 474] on h4 "Das Mühlwald Quality Time Family Resort" at bounding box center [375, 498] width 301 height 48
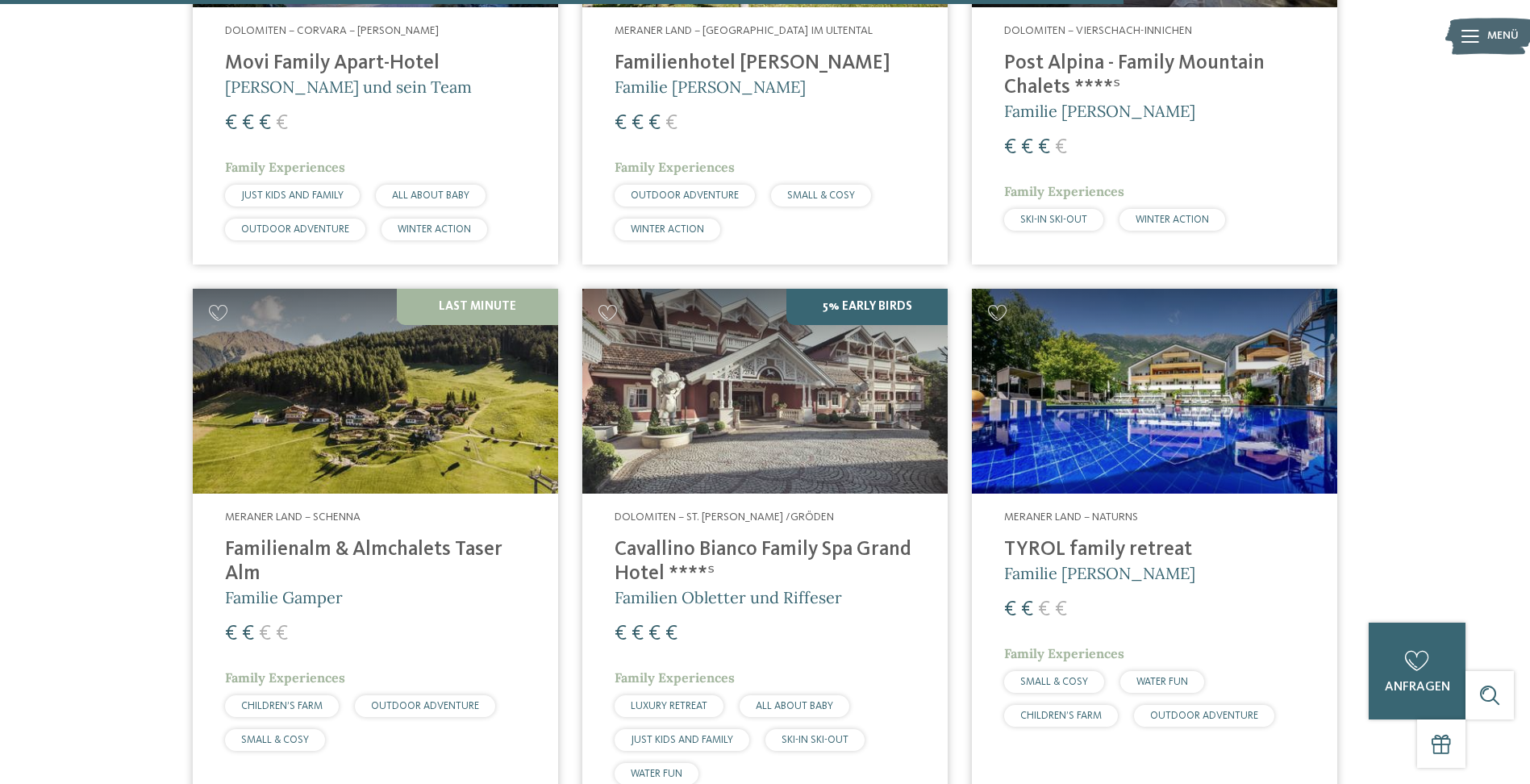
scroll to position [3978, 0]
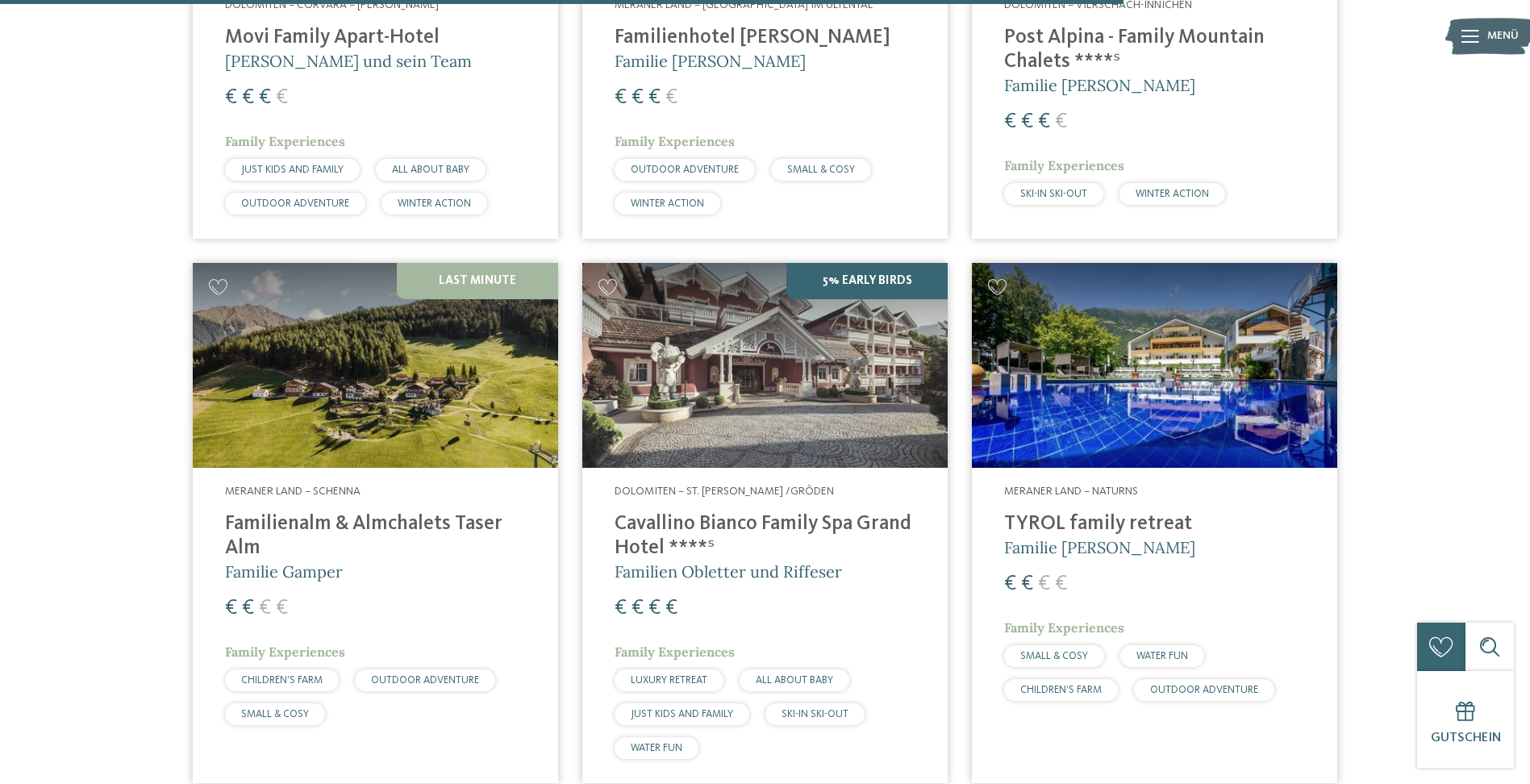
click at [1080, 512] on h4 "TYROL family retreat" at bounding box center [1155, 524] width 301 height 24
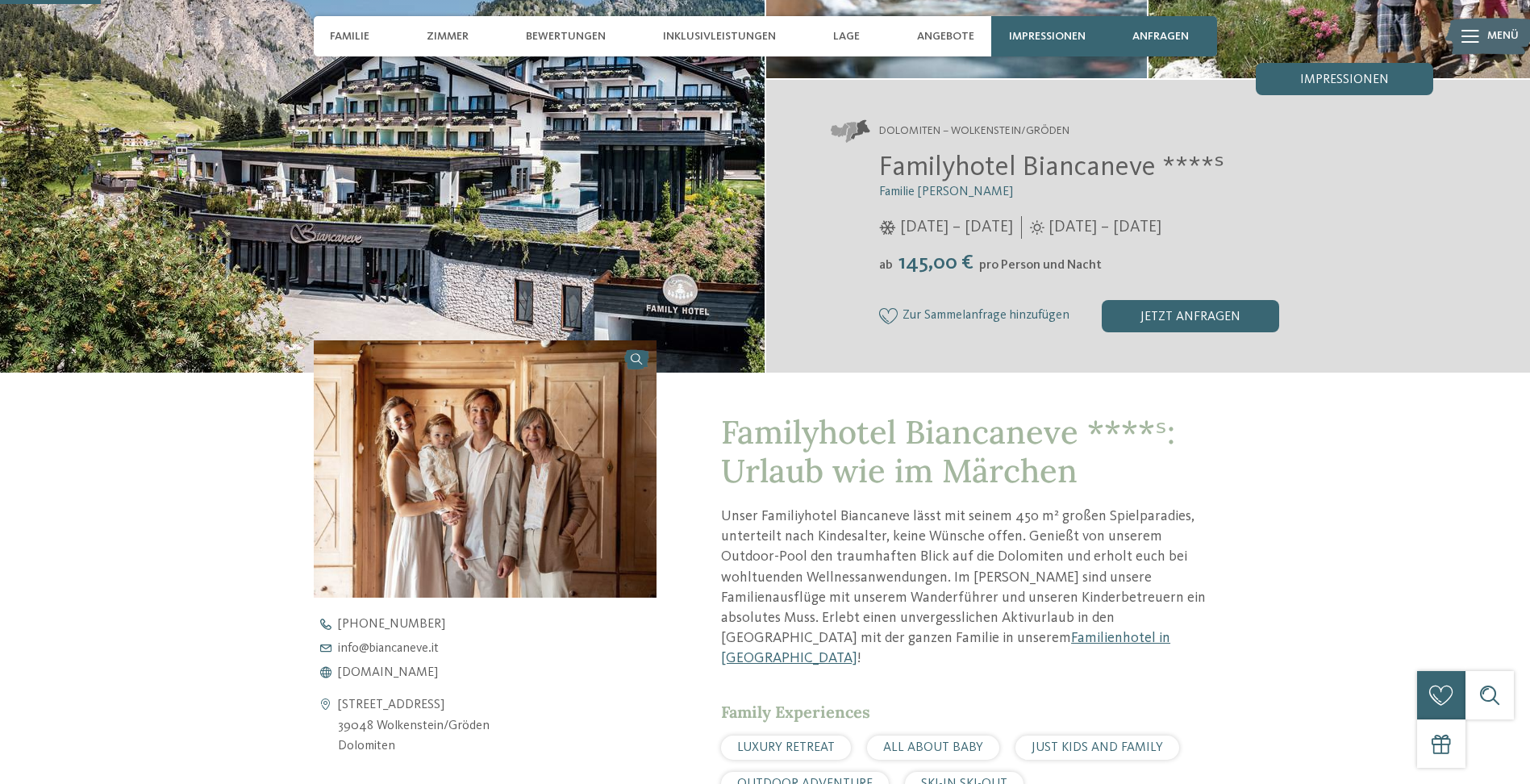
scroll to position [323, 0]
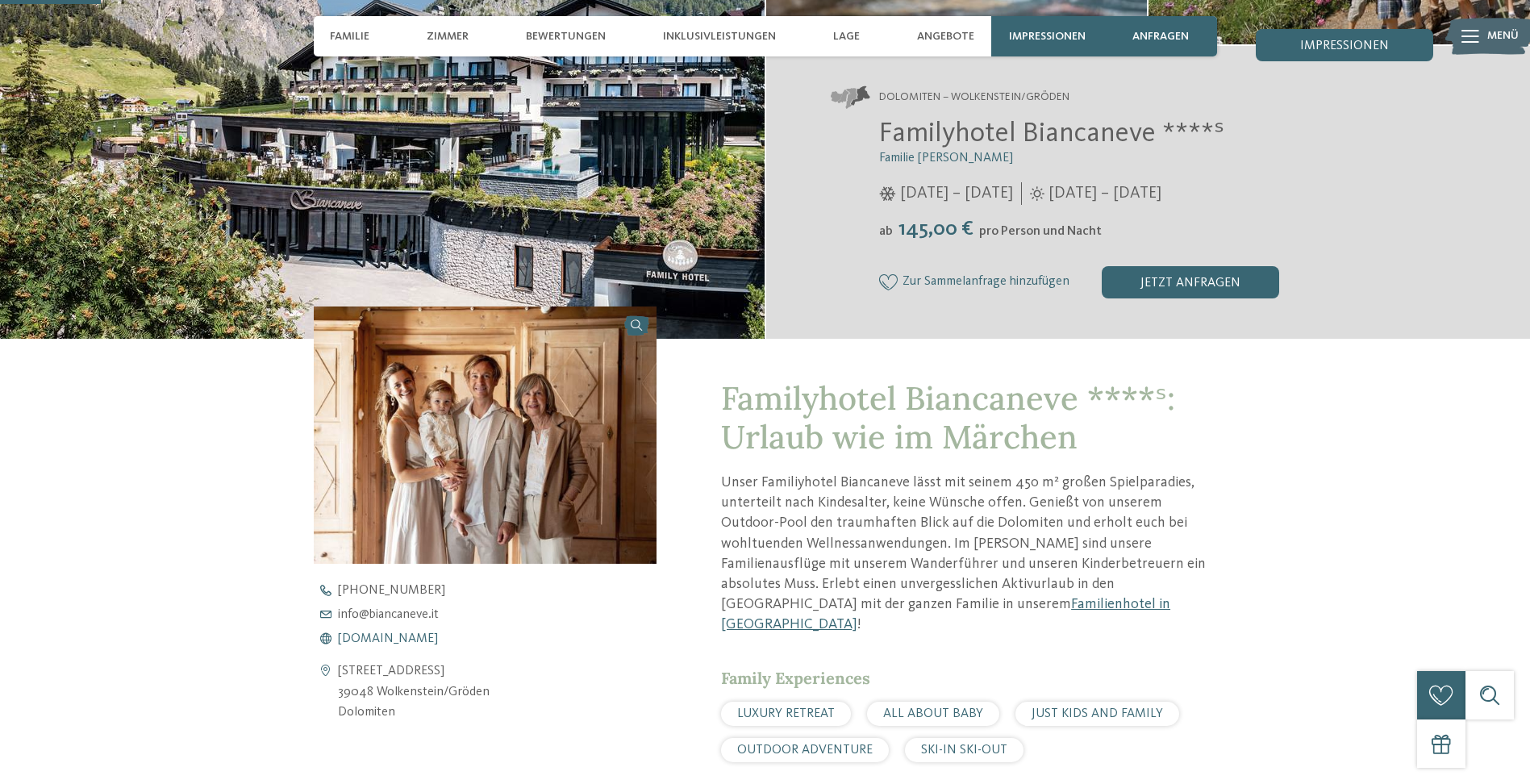
click at [402, 635] on span "www.biancaneve.it" at bounding box center [388, 638] width 100 height 13
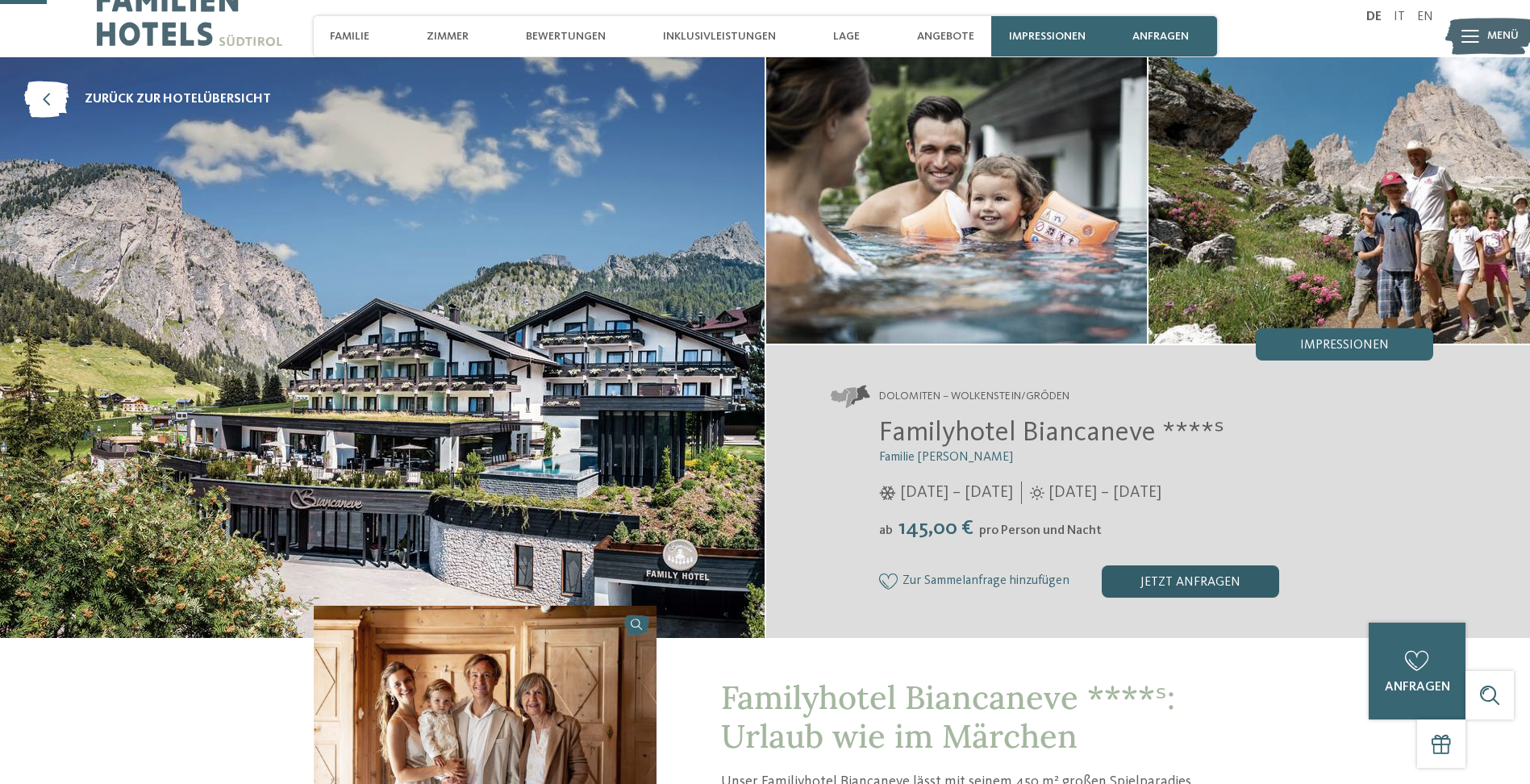
scroll to position [0, 0]
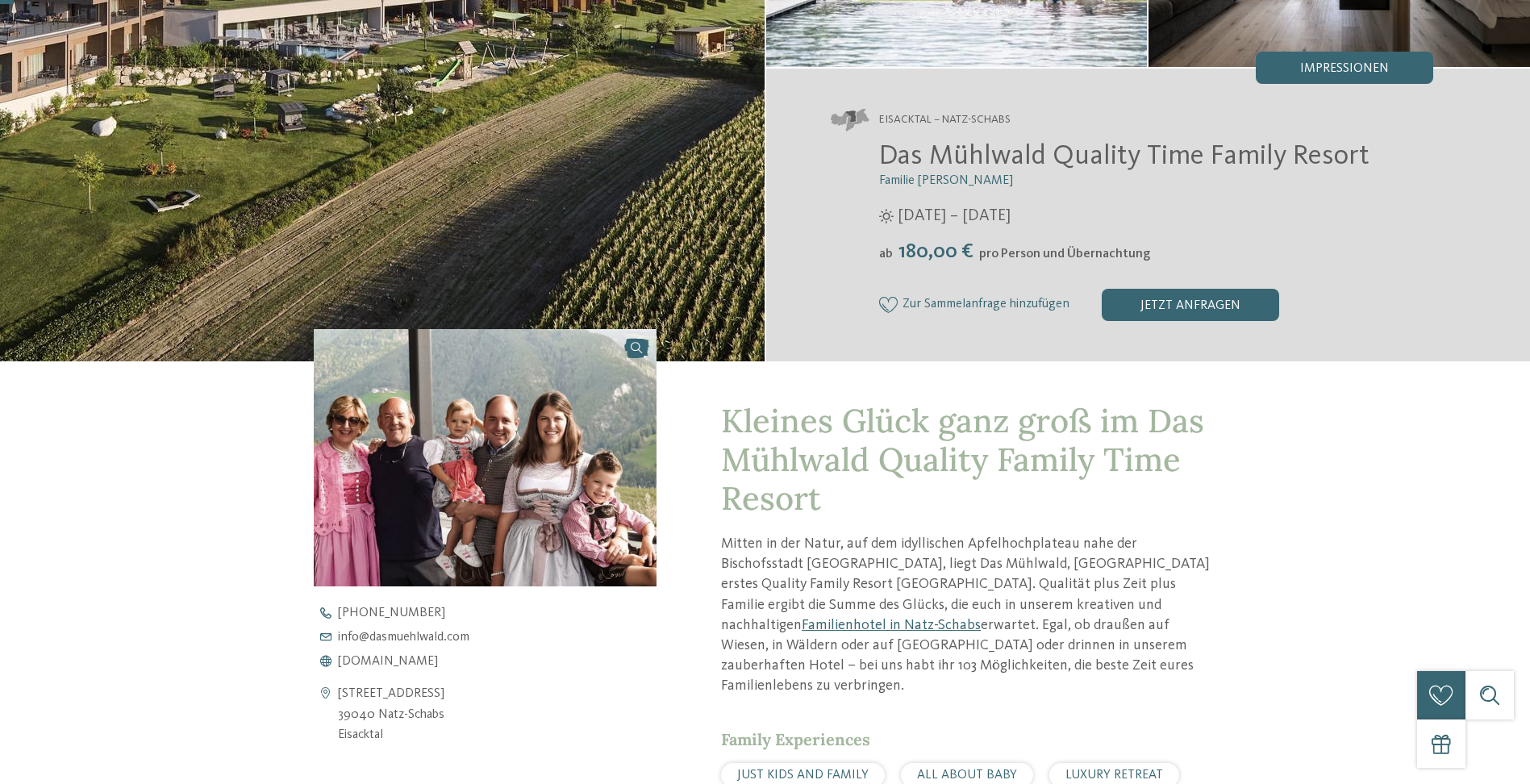
scroll to position [484, 0]
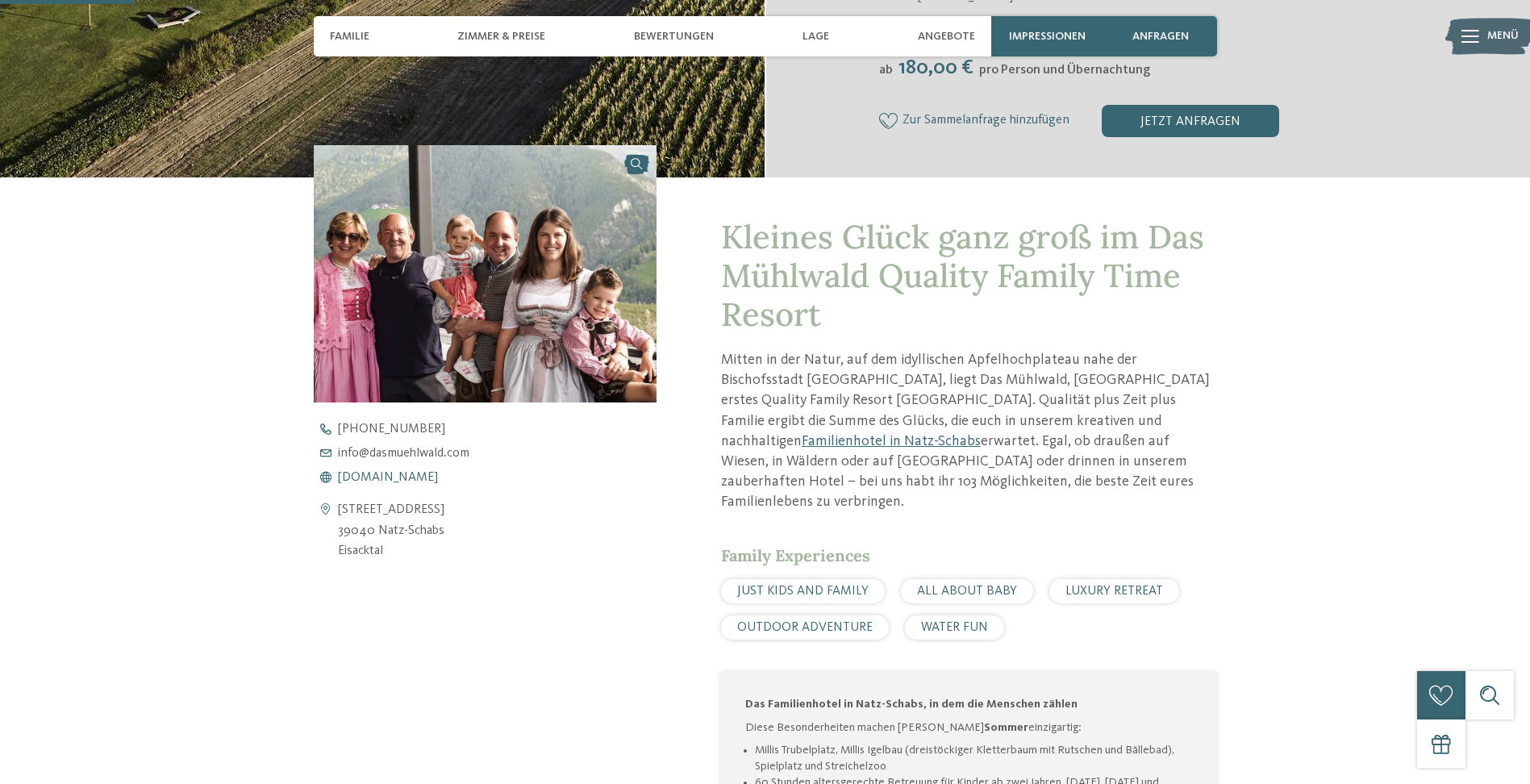
click at [438, 478] on span "[DOMAIN_NAME]" at bounding box center [388, 478] width 100 height 13
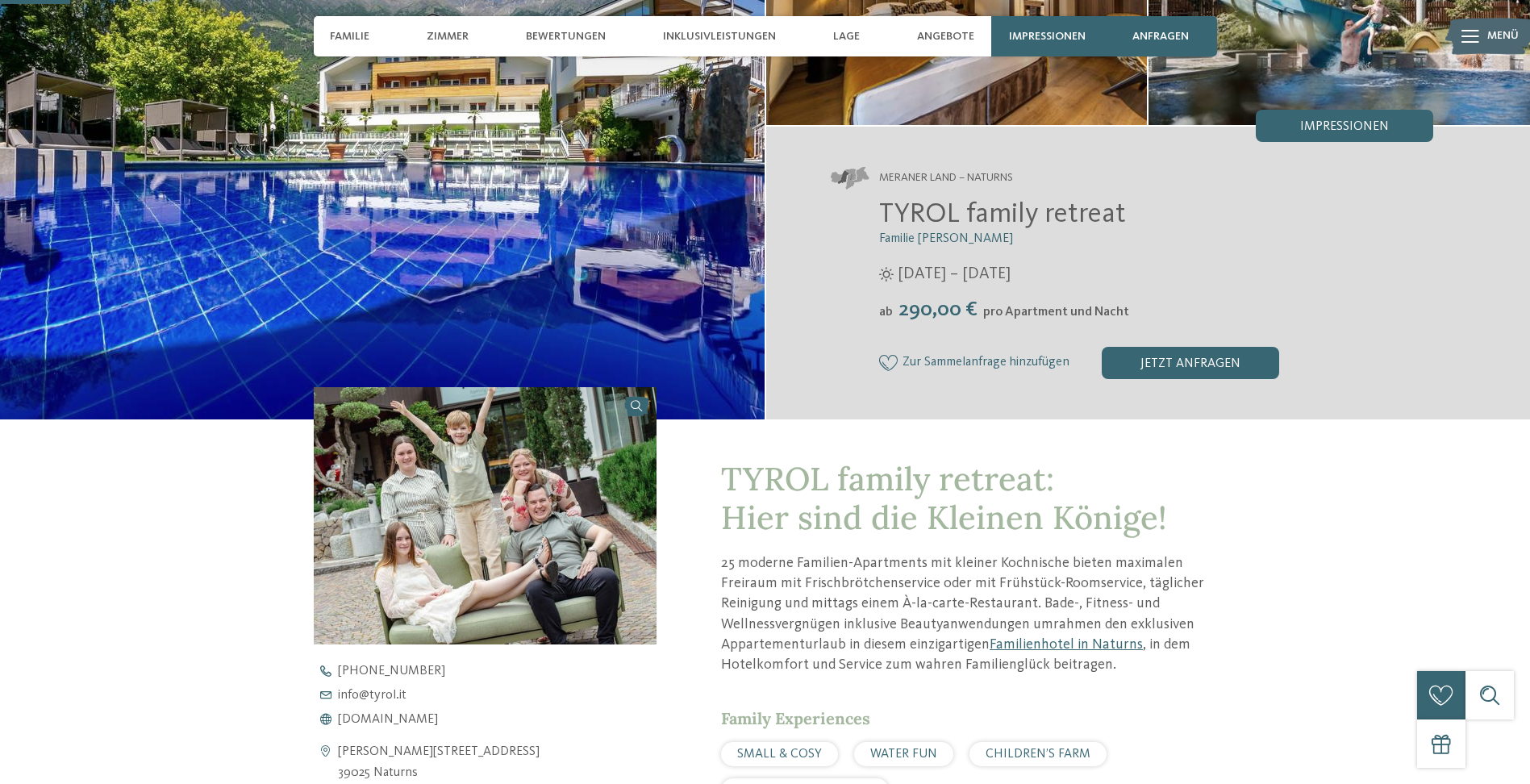
scroll to position [323, 0]
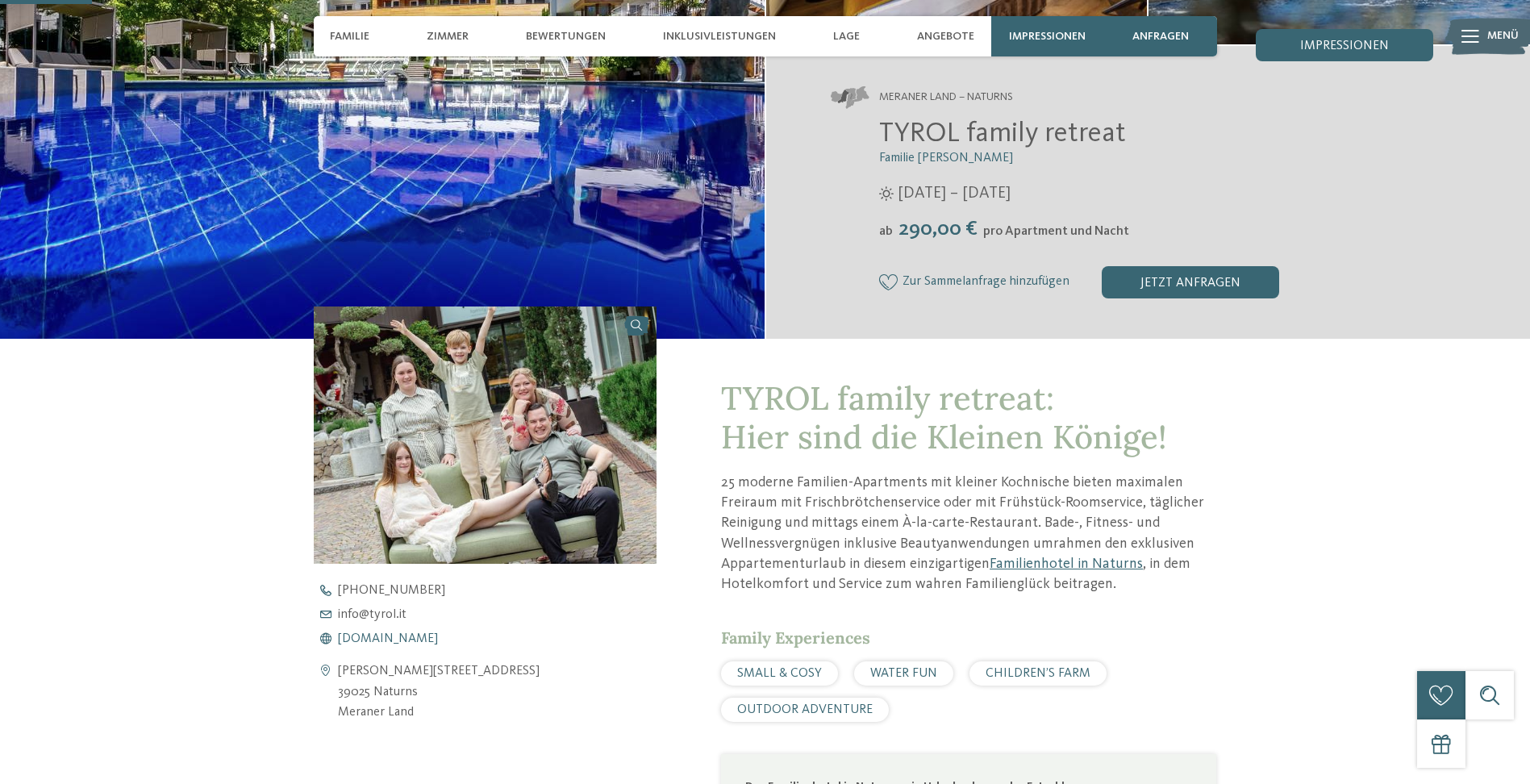
click at [391, 636] on span "www.tyrol.it" at bounding box center [388, 638] width 100 height 13
click at [392, 638] on span "www.tyrol.it" at bounding box center [388, 638] width 100 height 13
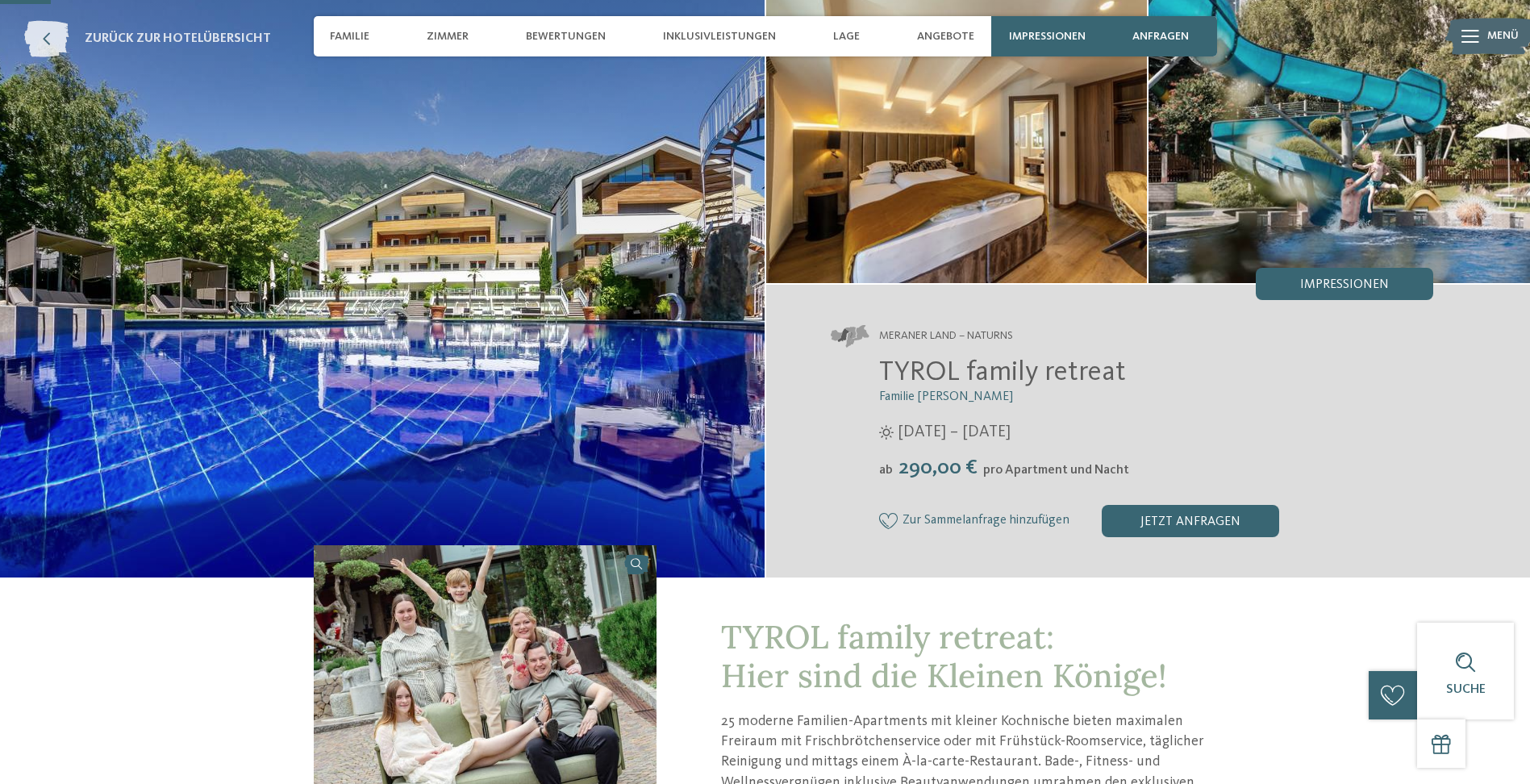
scroll to position [81, 0]
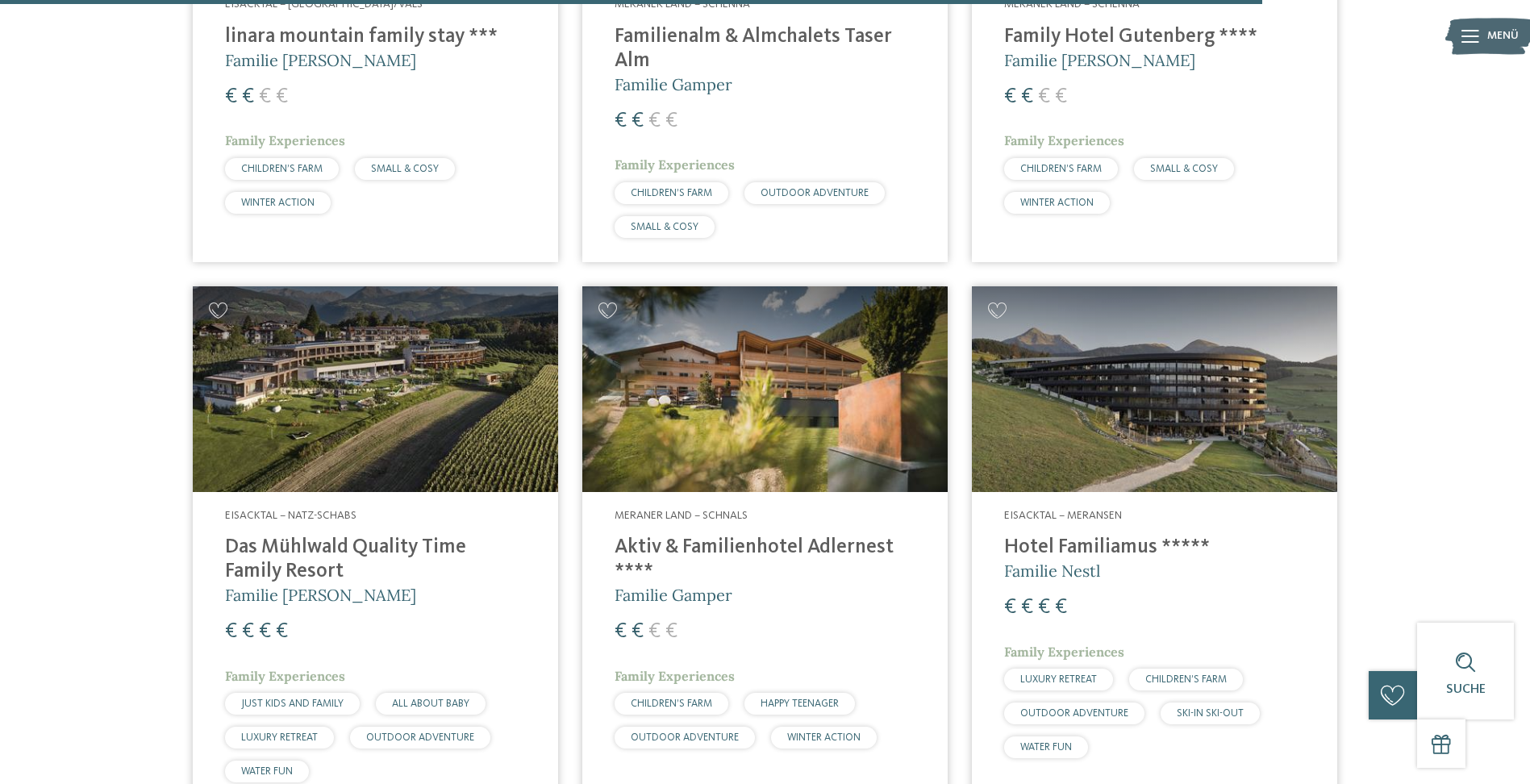
scroll to position [4435, 0]
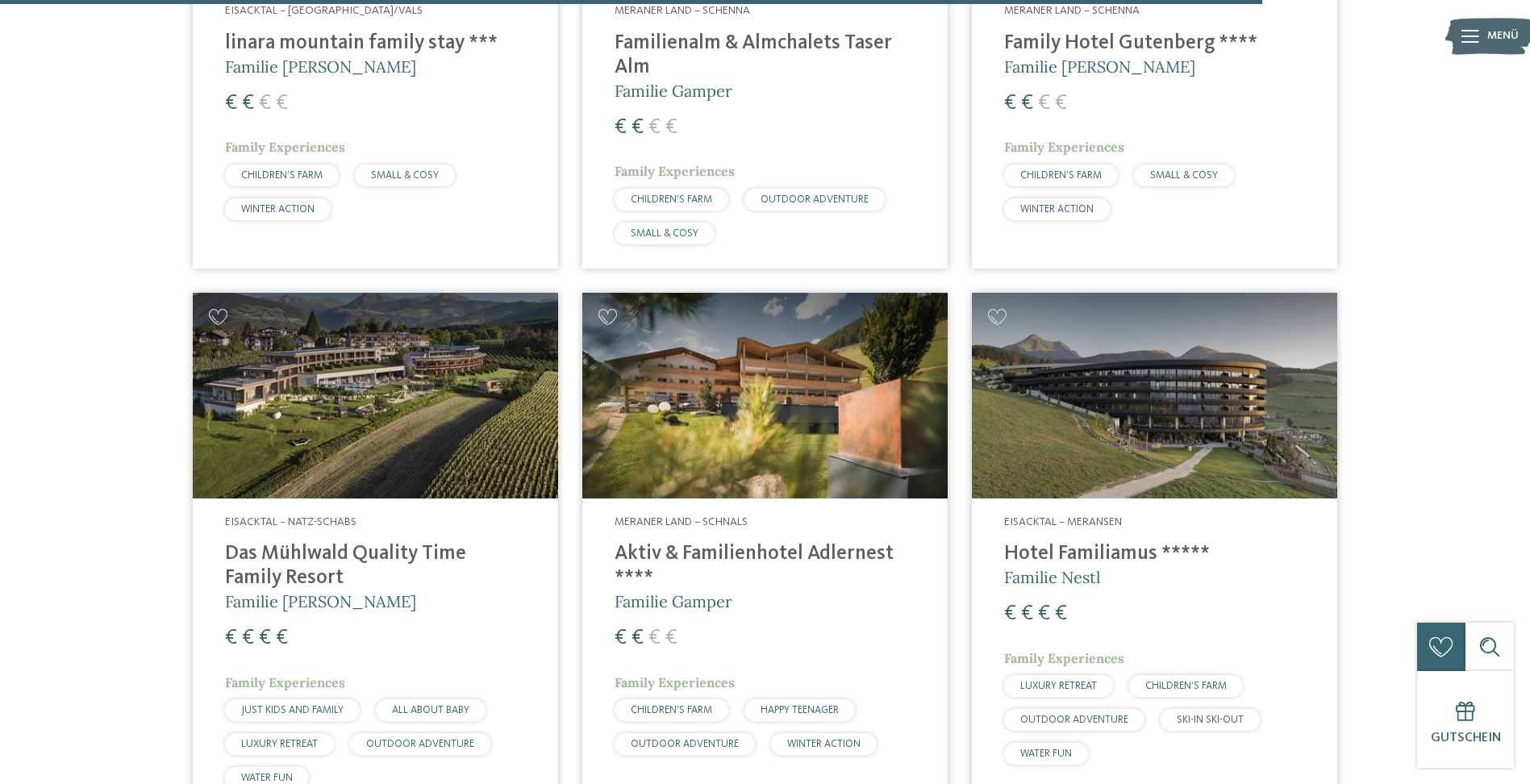
click at [762, 542] on h4 "Aktiv & Familienhotel Adlernest ****" at bounding box center [765, 566] width 301 height 48
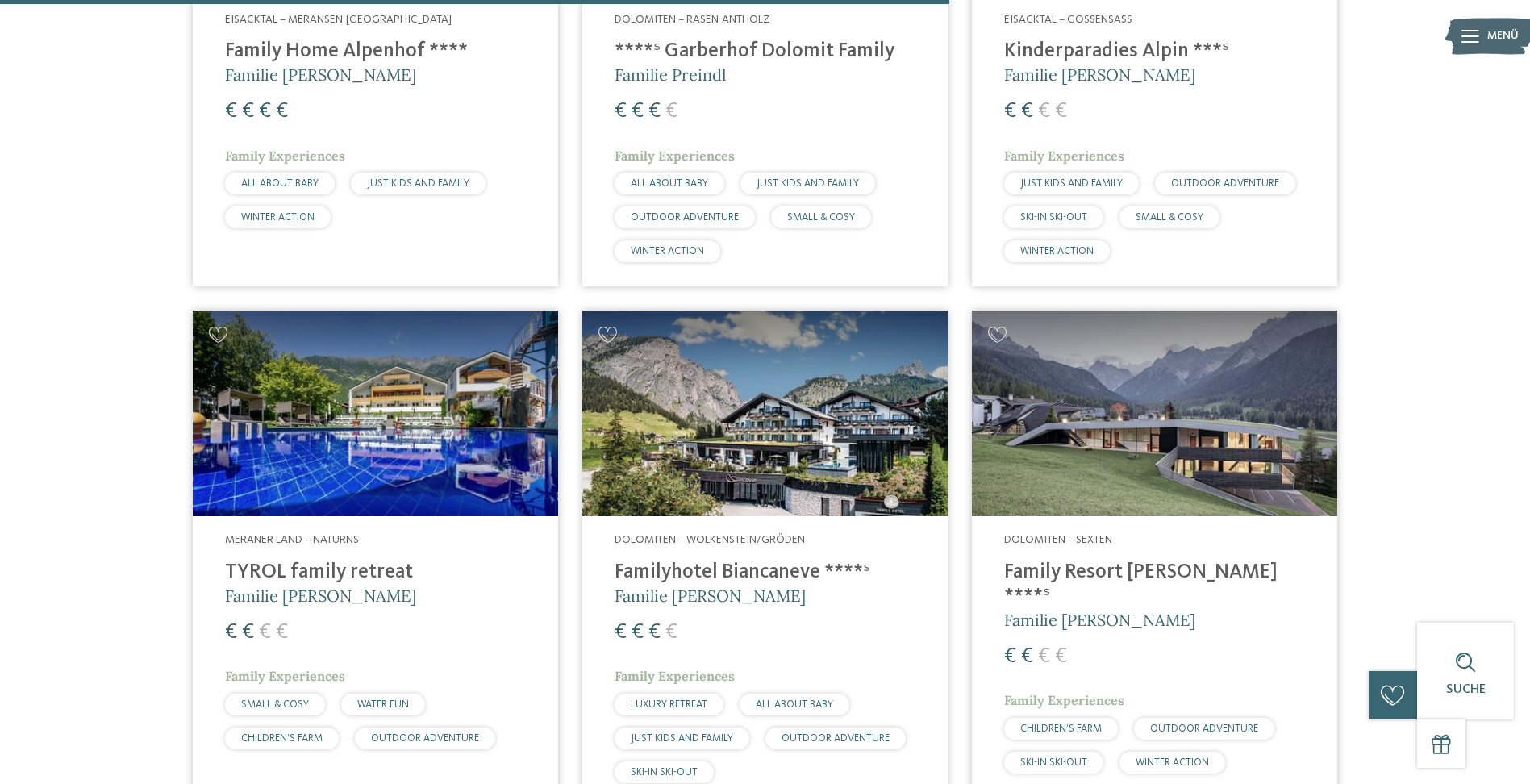
scroll to position [3386, 0]
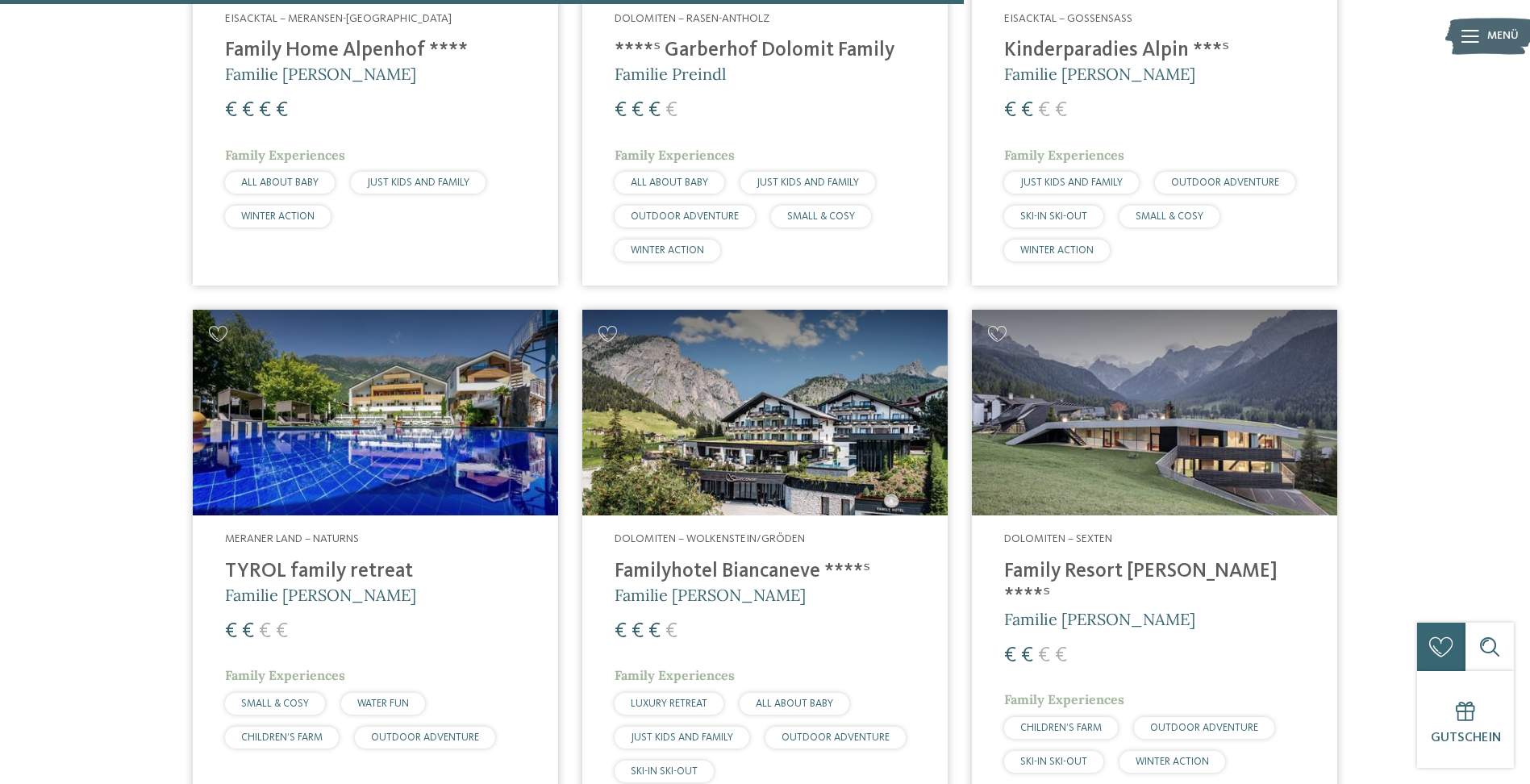
click at [1166, 559] on h4 "Family Resort [PERSON_NAME] ****ˢ" at bounding box center [1155, 583] width 301 height 48
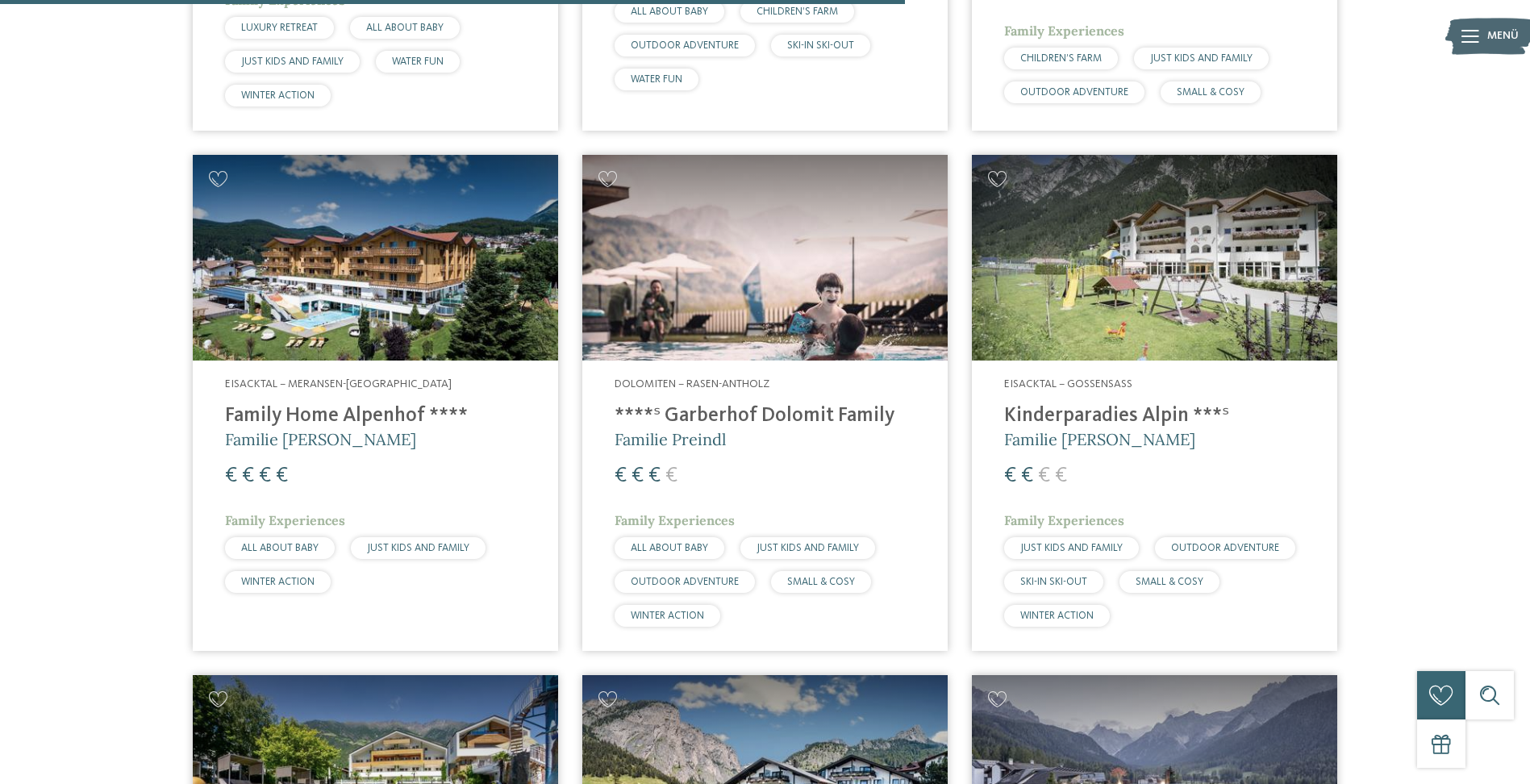
scroll to position [2902, 0]
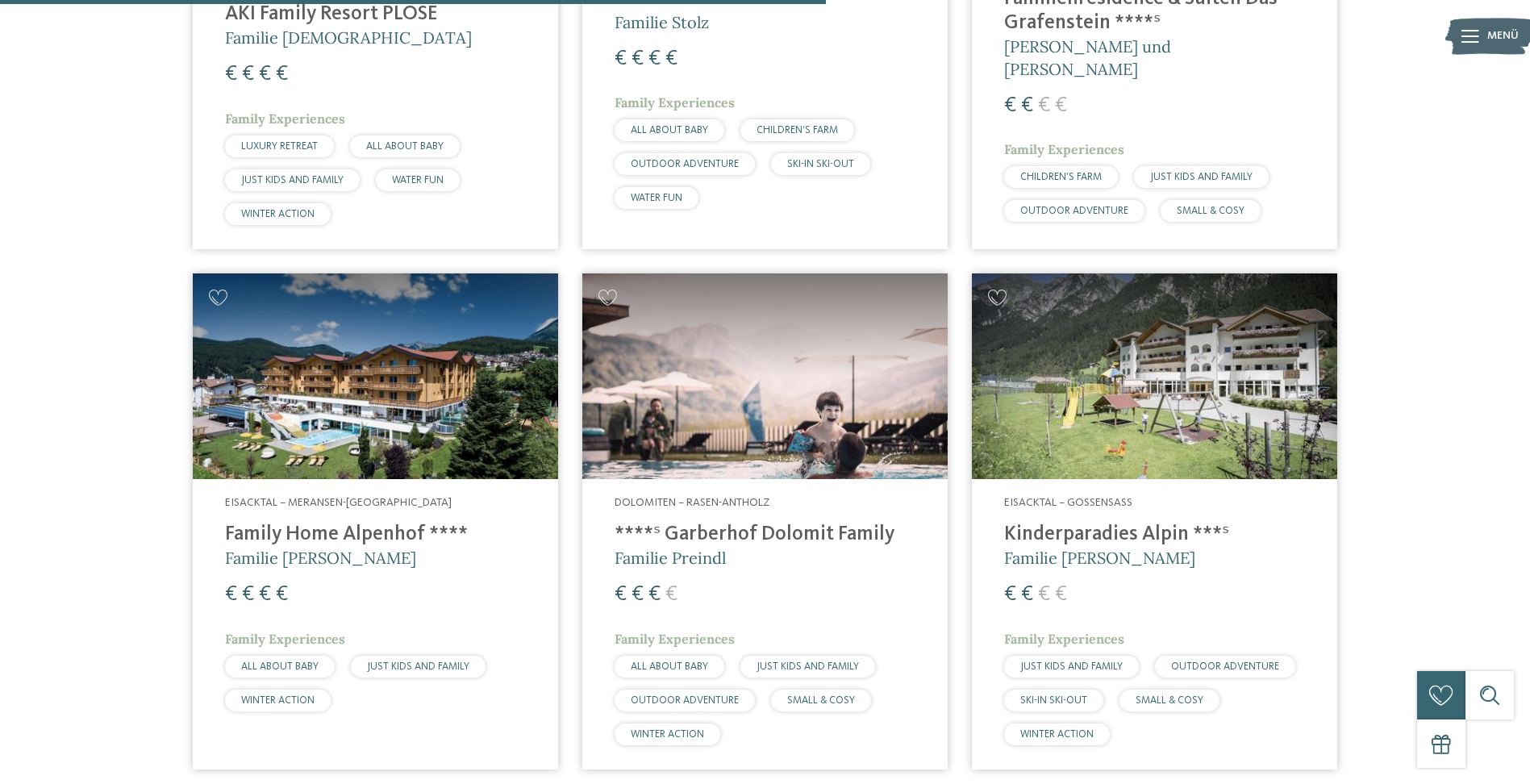
click at [807, 522] on h4 "****ˢ Garberhof Dolomit Family" at bounding box center [765, 534] width 301 height 24
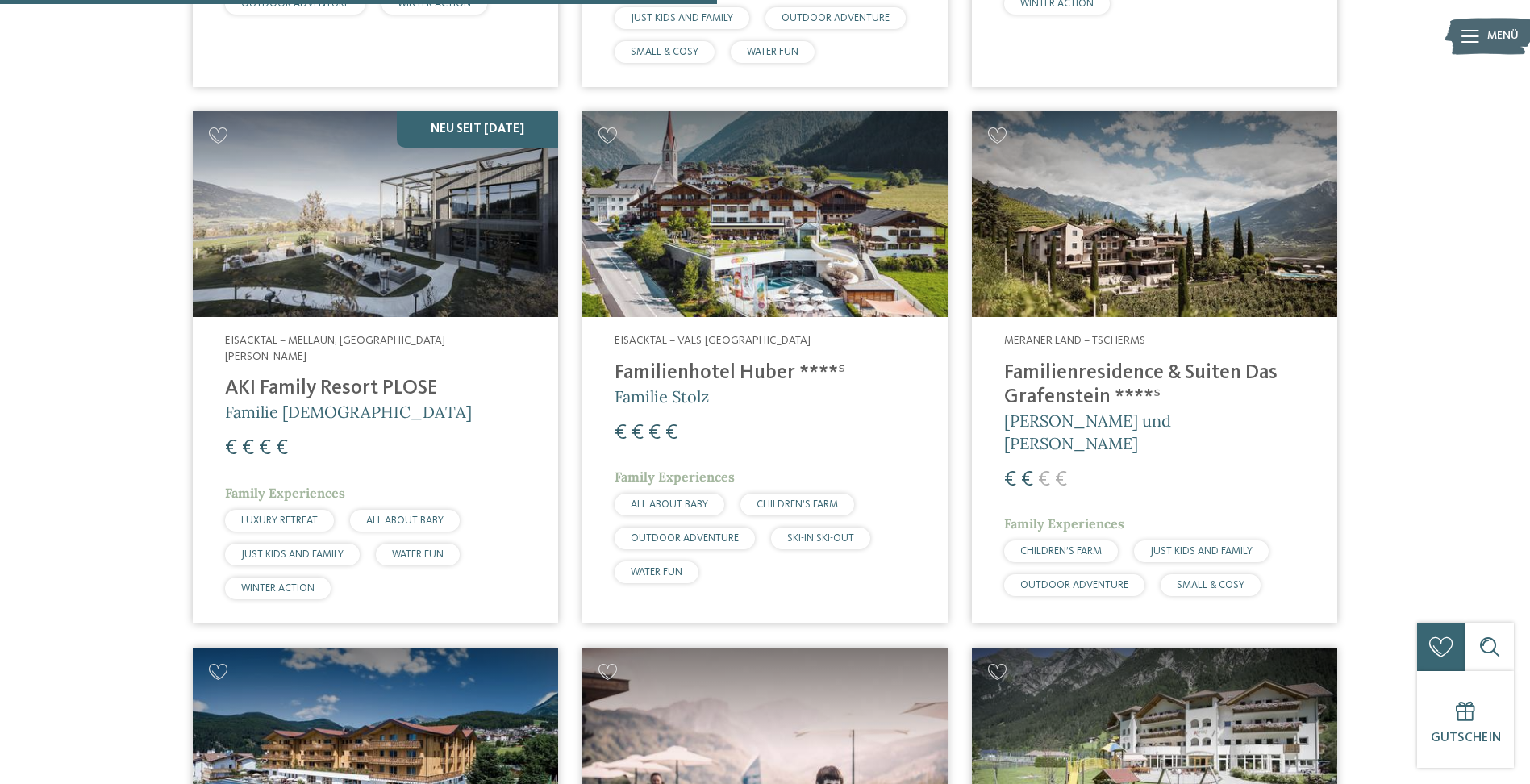
scroll to position [2500, 0]
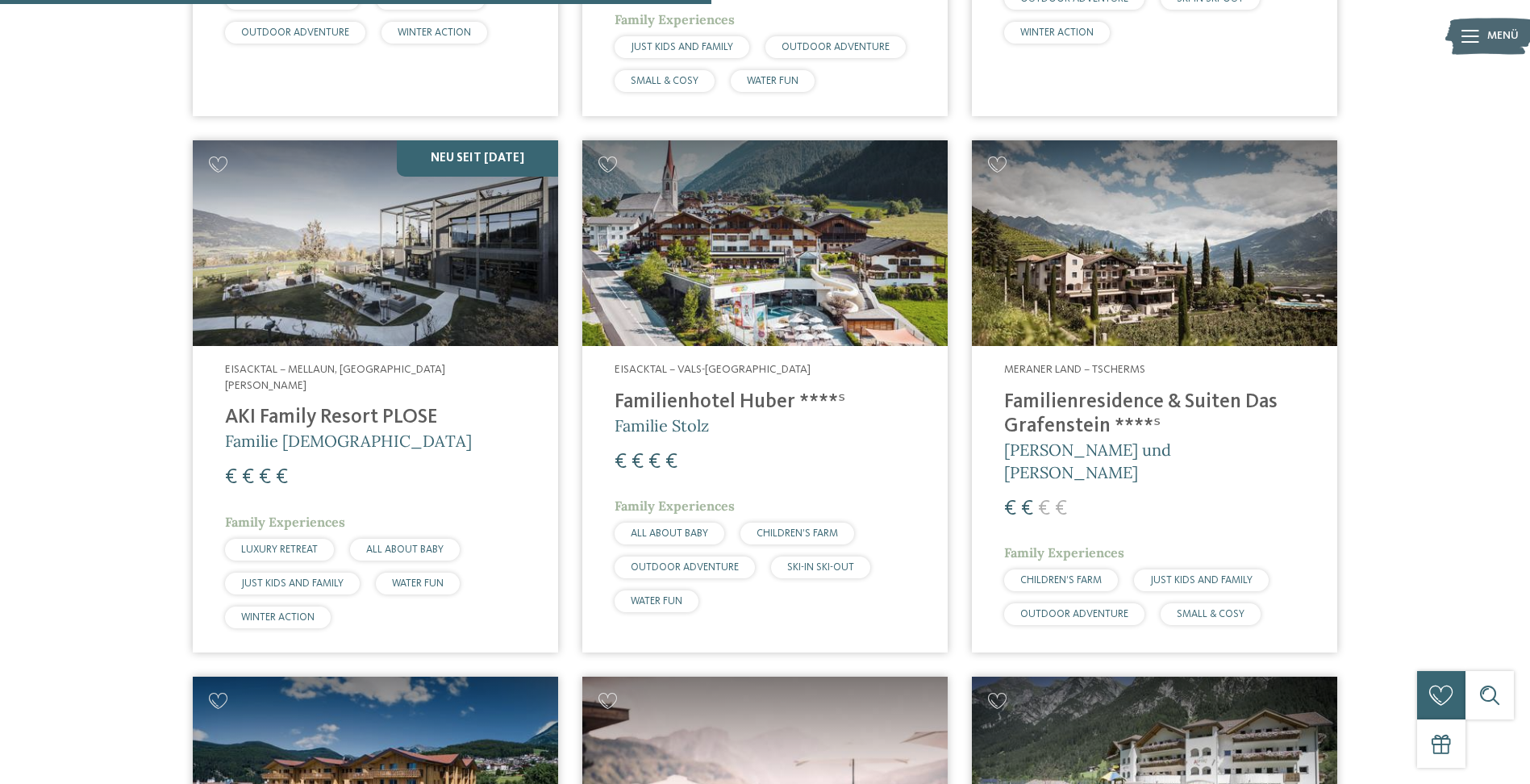
drag, startPoint x: 770, startPoint y: 369, endPoint x: 866, endPoint y: 429, distance: 113.2
click at [770, 391] on h4 "Familienhotel Huber ****ˢ" at bounding box center [765, 402] width 301 height 24
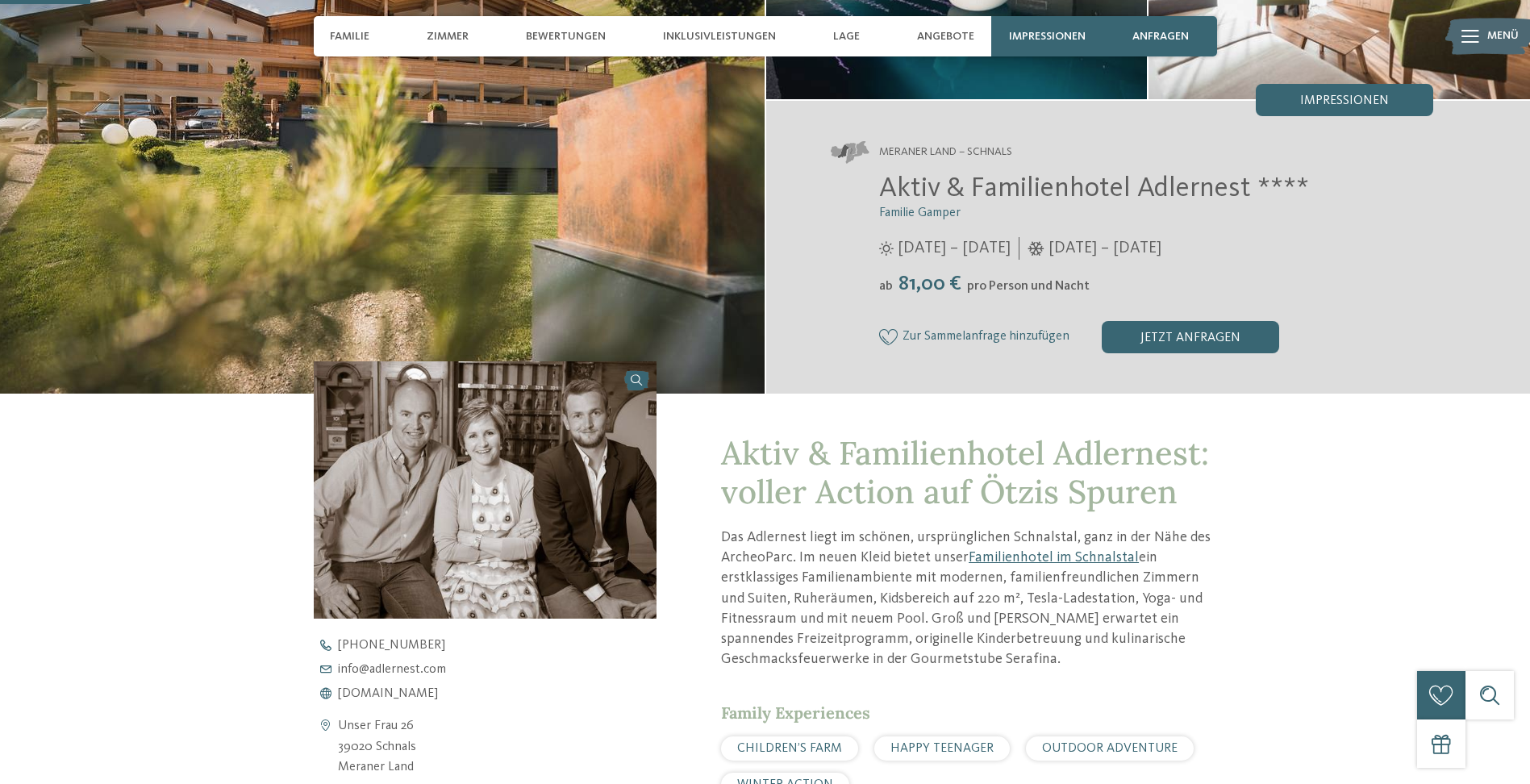
scroll to position [323, 0]
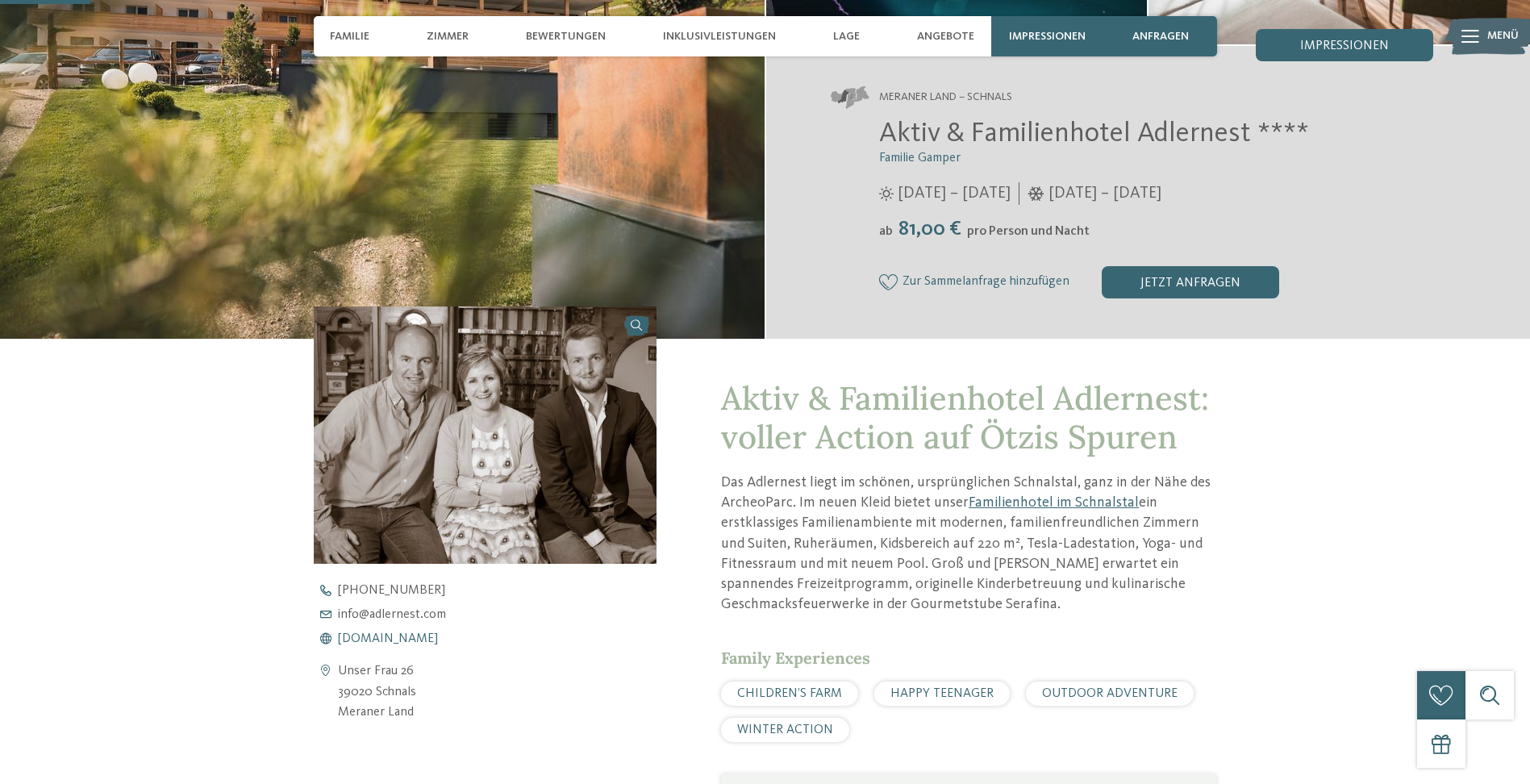
click at [431, 637] on span "www.adlernest.com" at bounding box center [388, 638] width 100 height 13
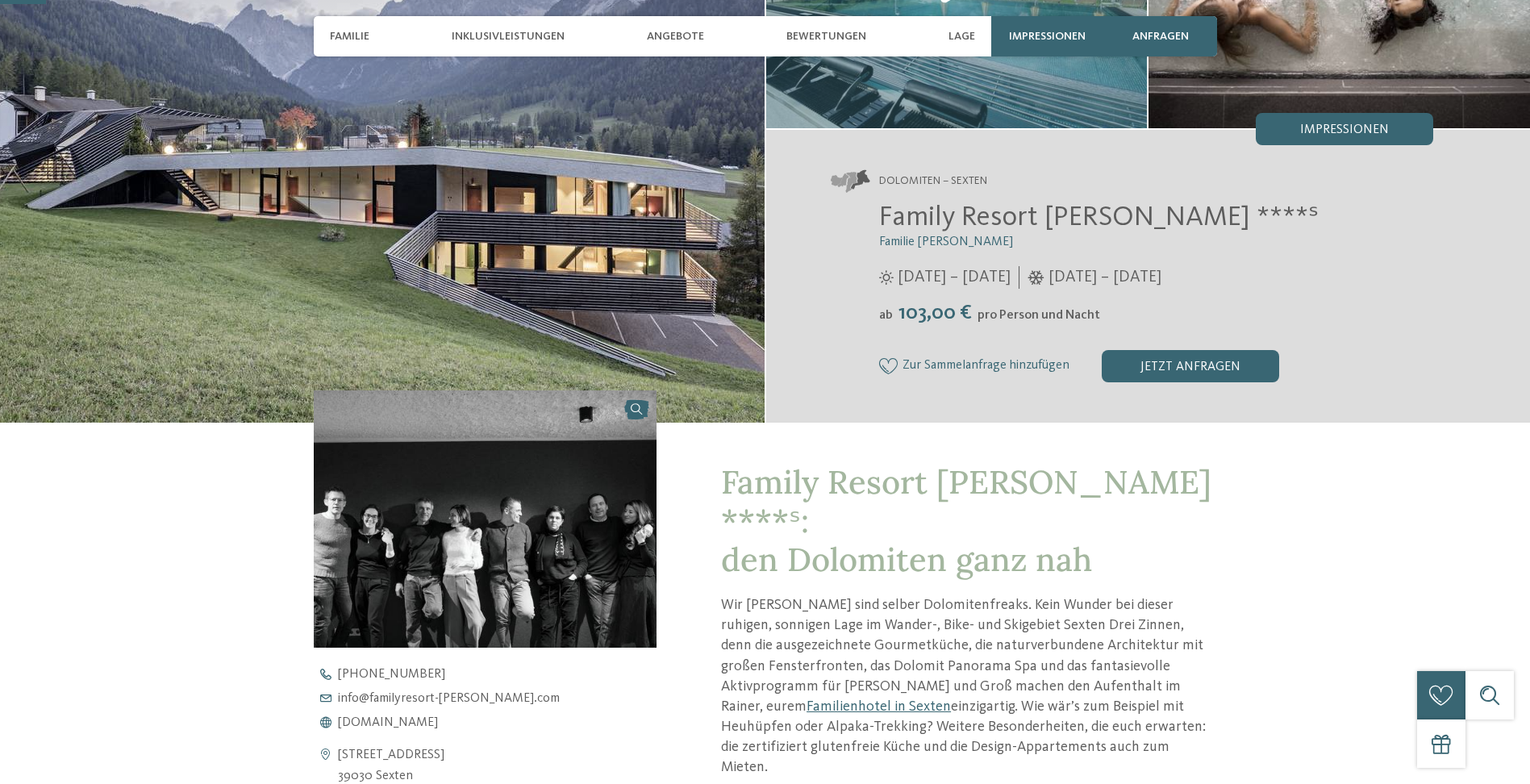
scroll to position [242, 0]
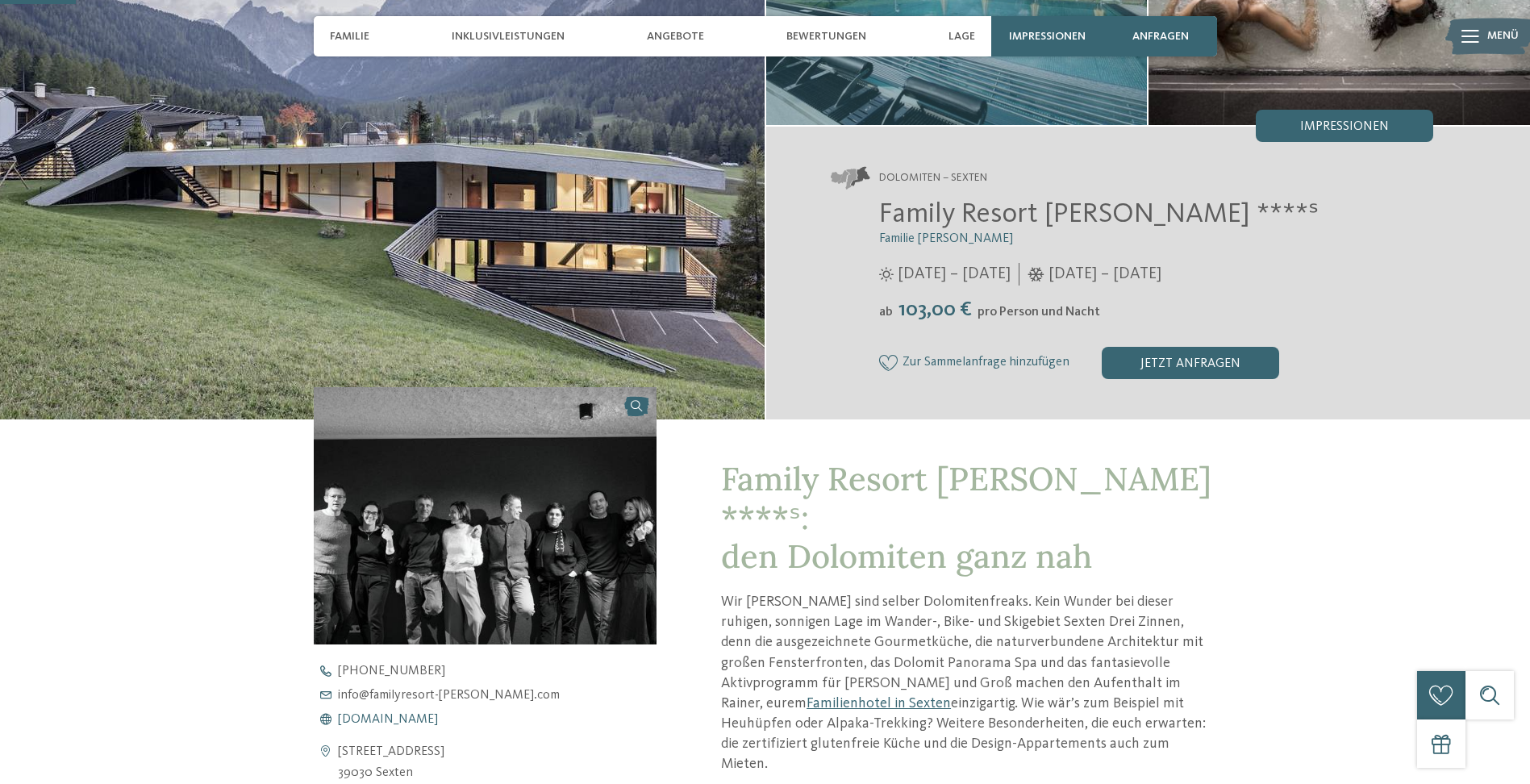
click at [438, 721] on span "www.familyresort-rainer.com" at bounding box center [388, 719] width 100 height 13
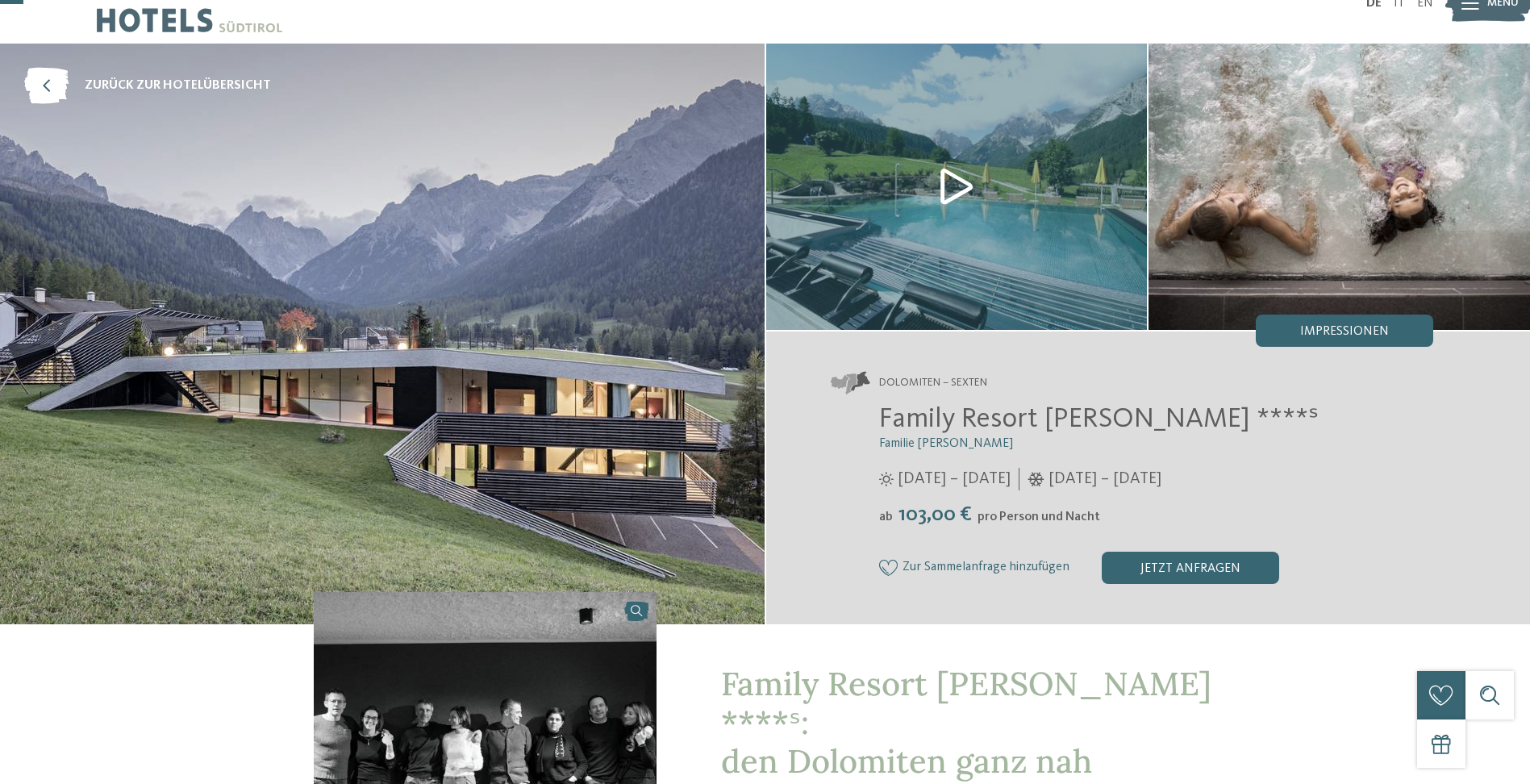
scroll to position [0, 0]
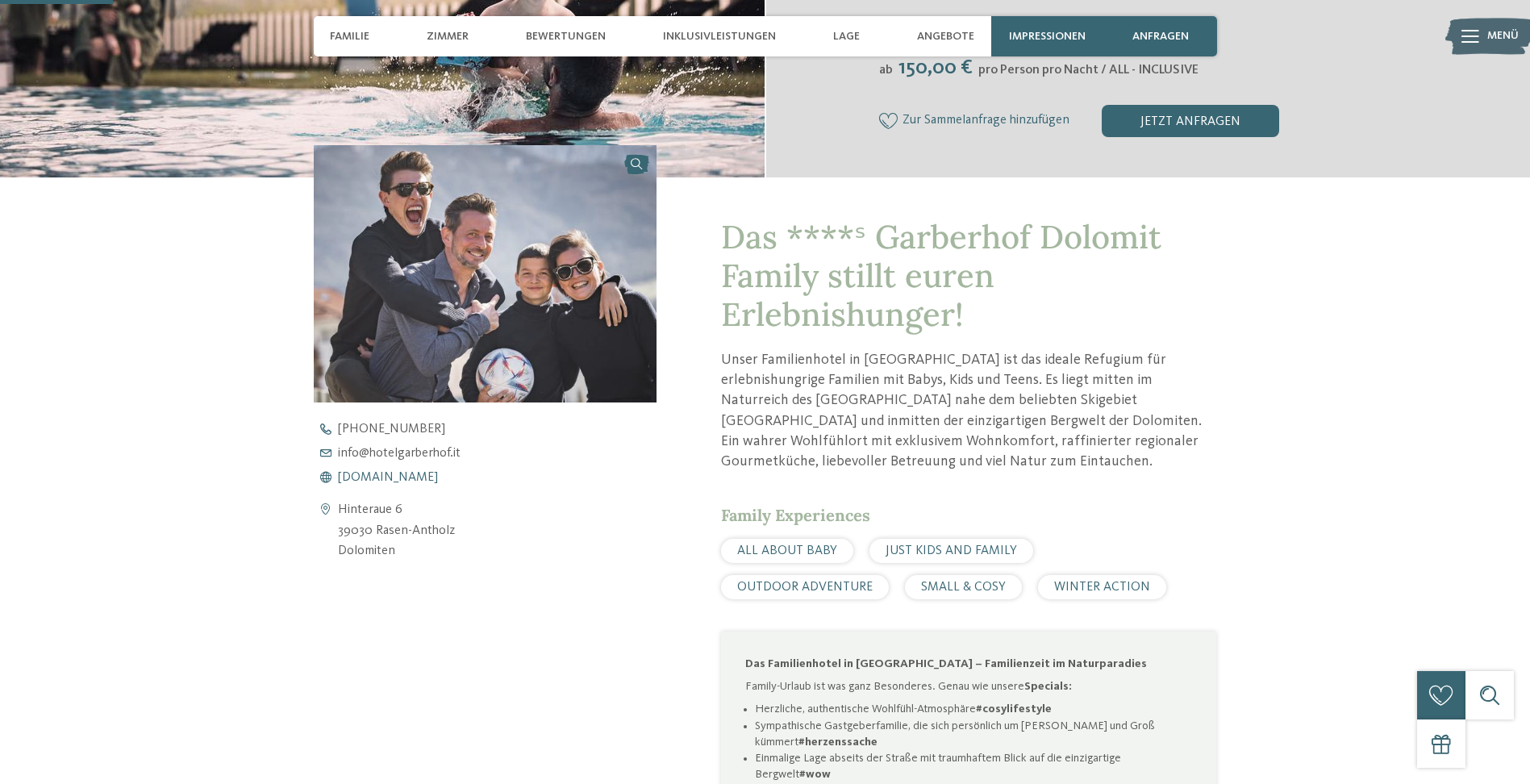
click at [426, 476] on span "[DOMAIN_NAME]" at bounding box center [388, 478] width 100 height 13
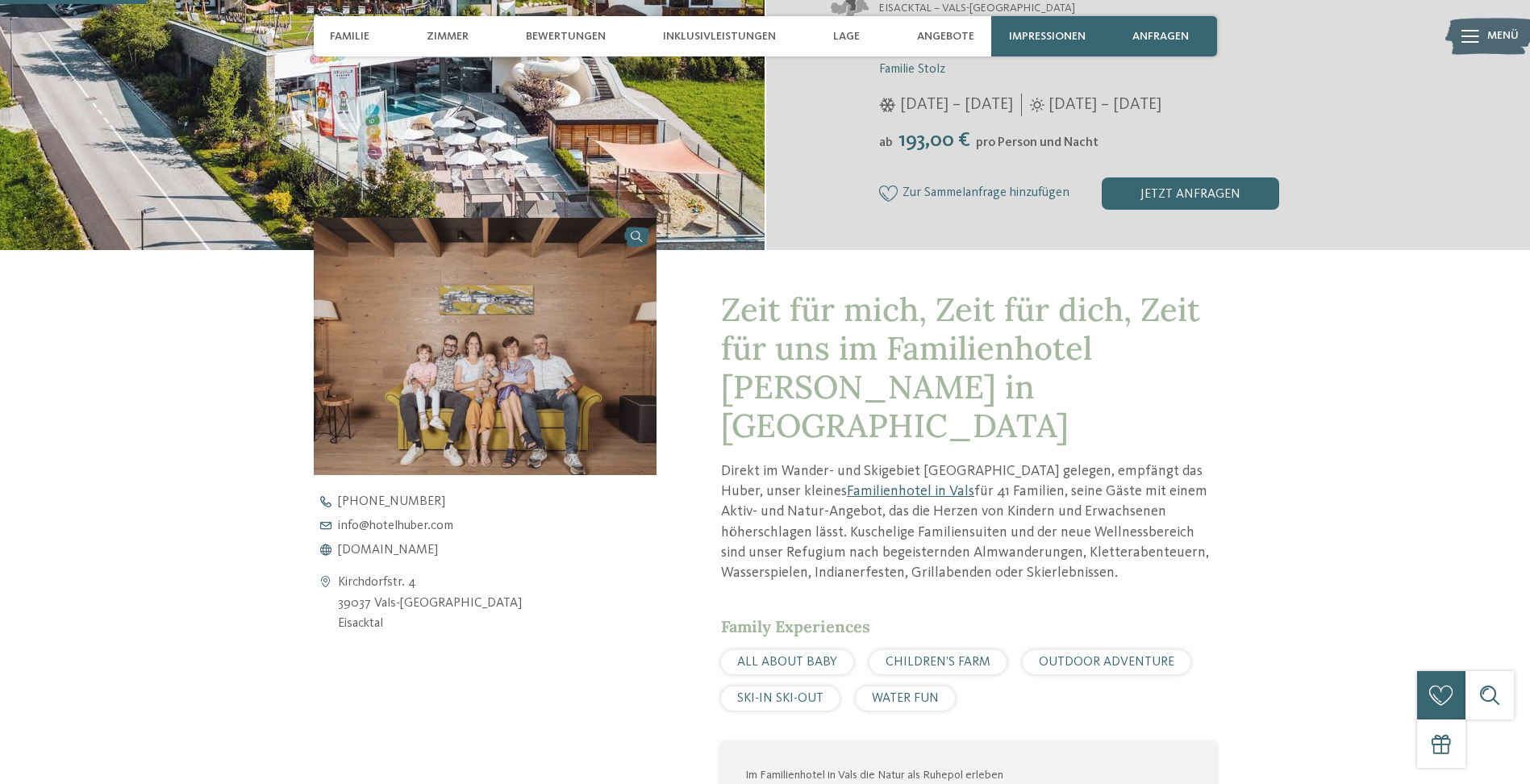
scroll to position [565, 0]
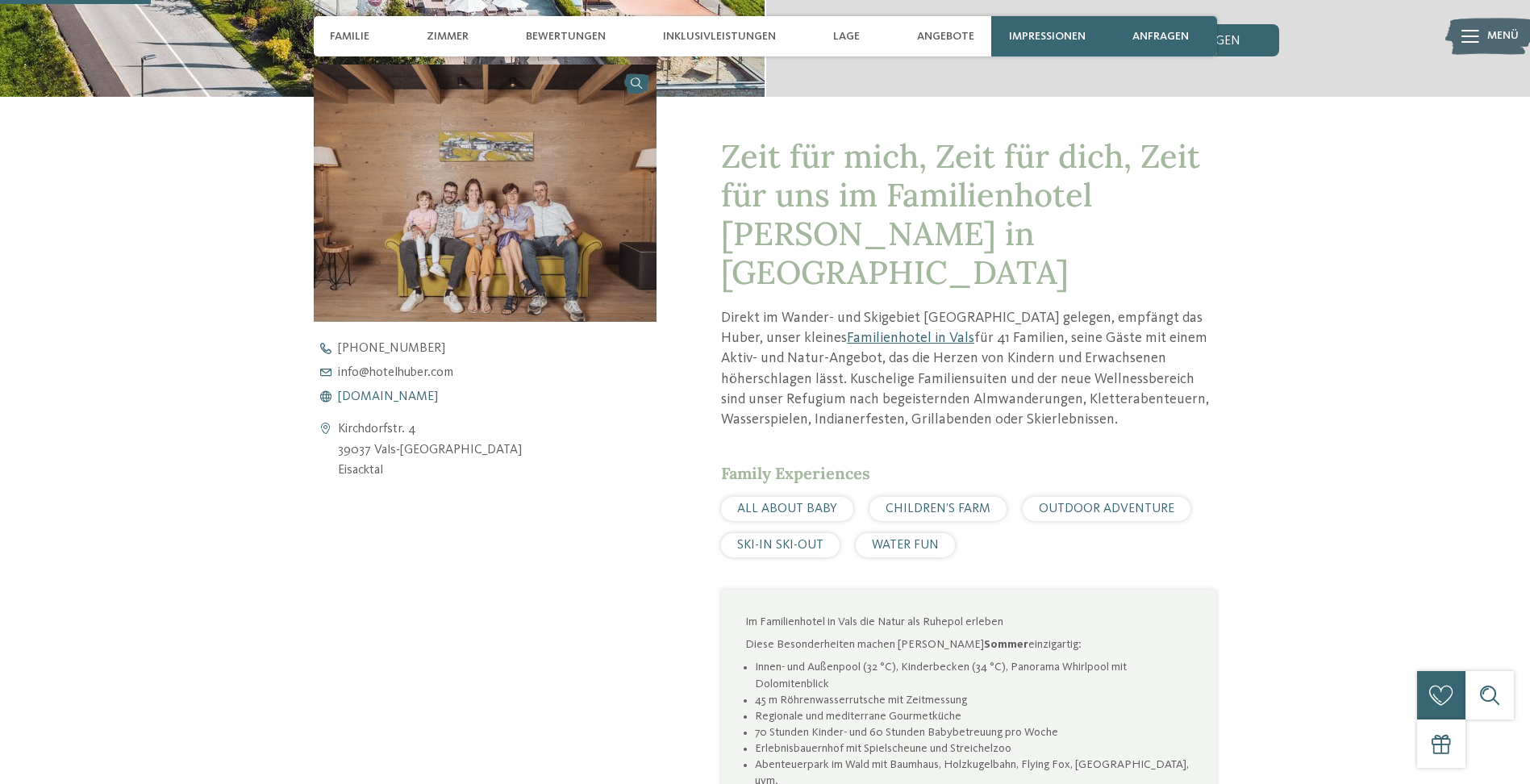
click at [391, 394] on span "www.hotelhuber.com" at bounding box center [388, 397] width 100 height 13
click at [409, 398] on span "www.hotelhuber.com" at bounding box center [388, 397] width 100 height 13
